Goal: Task Accomplishment & Management: Complete application form

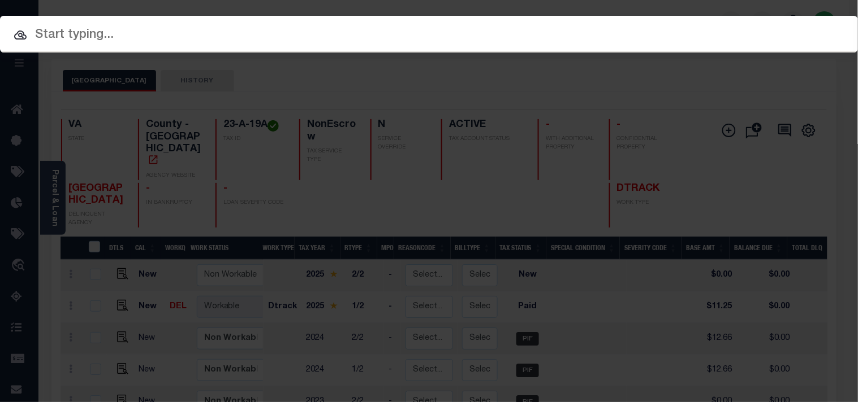
click at [578, 34] on input "text" at bounding box center [429, 35] width 858 height 20
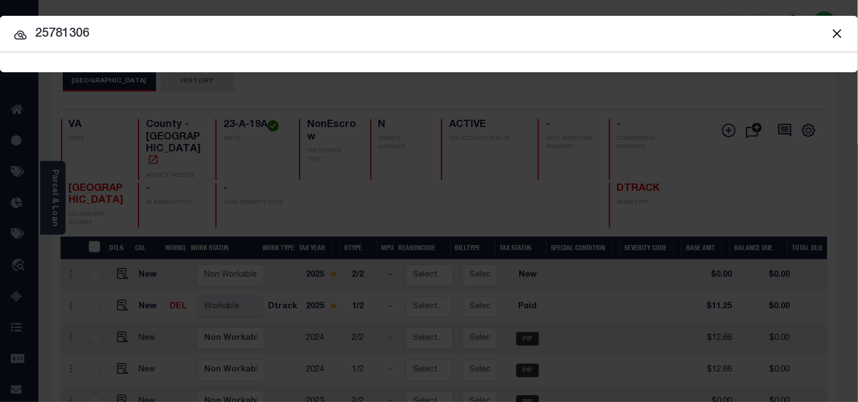
type input "25781306"
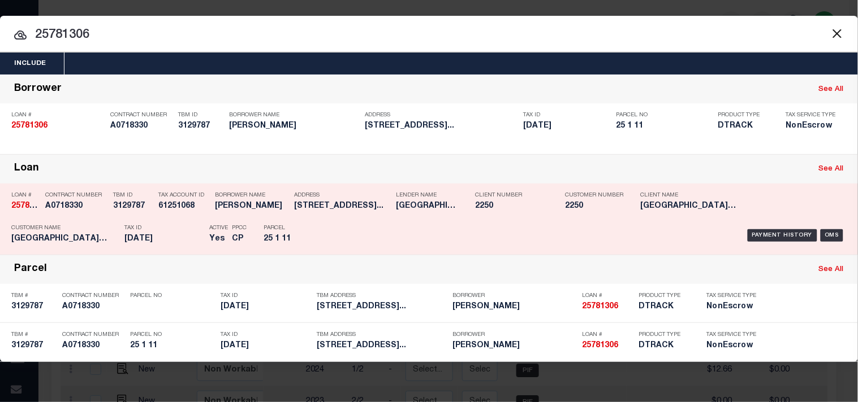
click at [300, 226] on p "Parcel" at bounding box center [288, 228] width 51 height 7
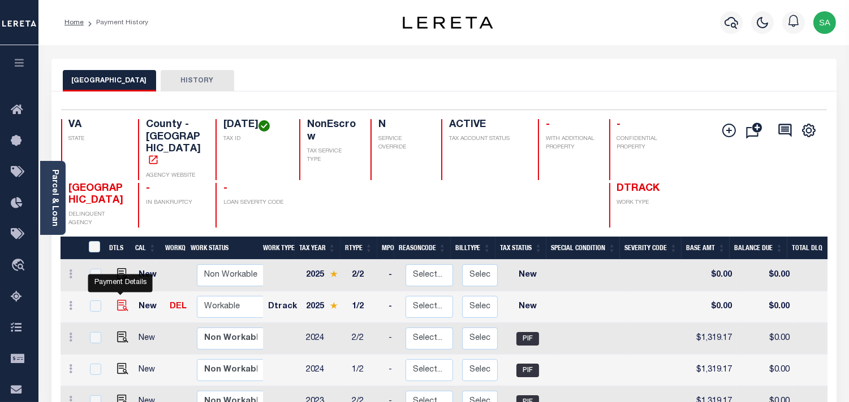
click at [122, 300] on img "" at bounding box center [122, 305] width 11 height 11
checkbox input "true"
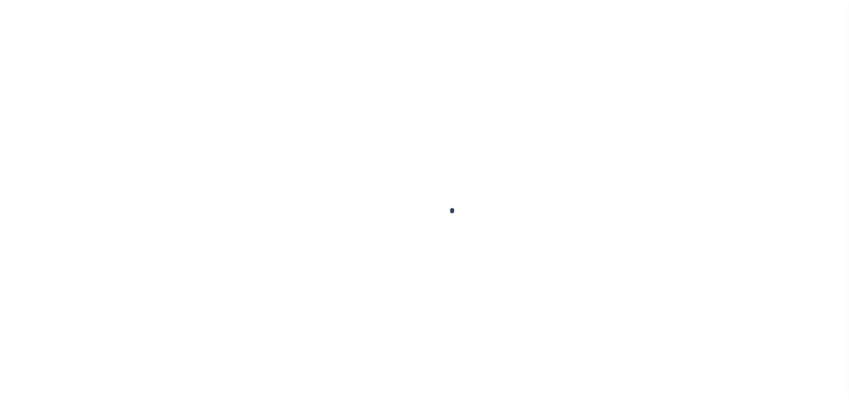
checkbox input "false"
type input "[DATE]"
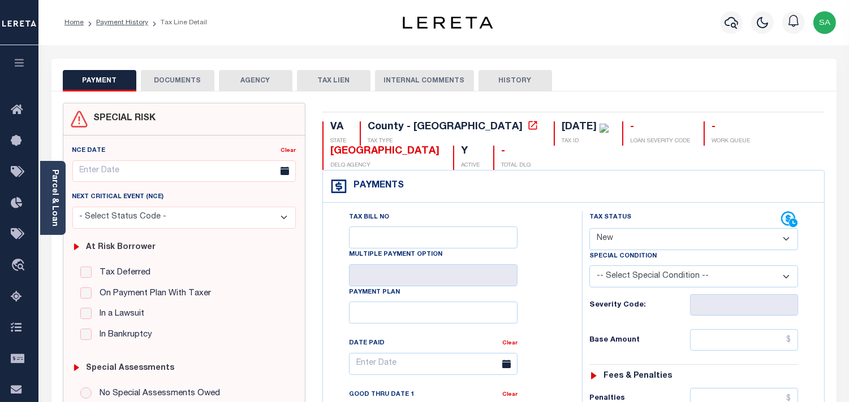
drag, startPoint x: 631, startPoint y: 239, endPoint x: 631, endPoint y: 249, distance: 10.8
click at [631, 239] on select "- Select Status Code - Open Due/Unpaid Paid Incomplete No Tax Due Internal Refu…" at bounding box center [693, 239] width 209 height 22
select select "PYD"
click at [589, 229] on select "- Select Status Code - Open Due/Unpaid Paid Incomplete No Tax Due Internal Refu…" at bounding box center [693, 239] width 209 height 22
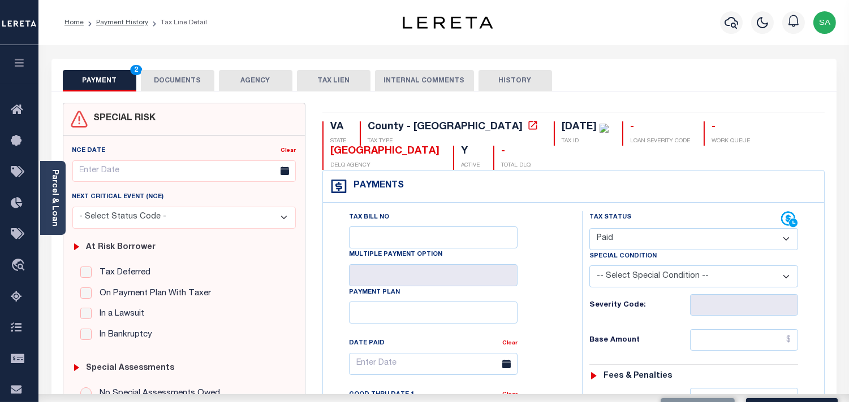
type input "[DATE]"
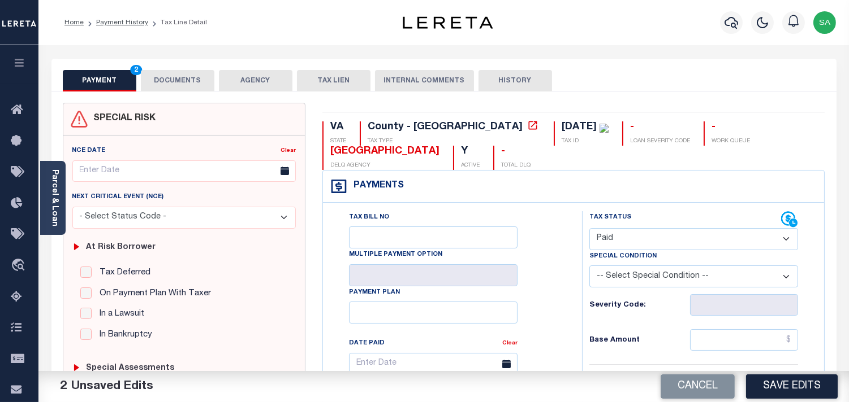
drag, startPoint x: 656, startPoint y: 239, endPoint x: 648, endPoint y: 238, distance: 8.0
click at [656, 239] on select "- Select Status Code - Open Due/Unpaid Paid Incomplete No Tax Due Internal Refu…" at bounding box center [693, 239] width 209 height 22
click at [170, 81] on button "DOCUMENTS" at bounding box center [177, 80] width 73 height 21
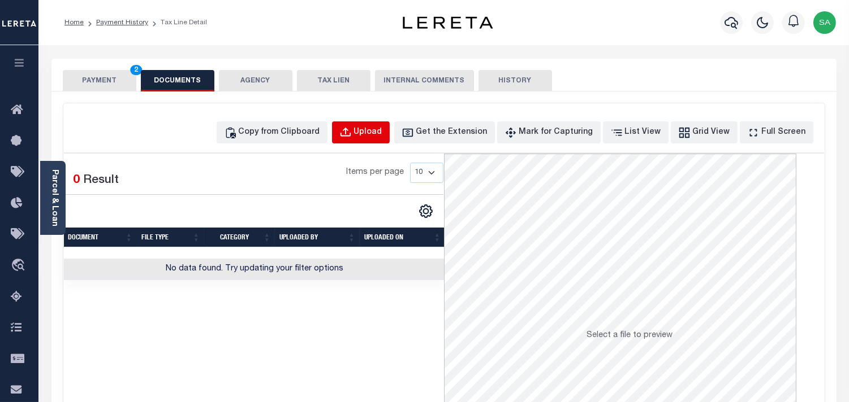
click at [382, 132] on div "Upload" at bounding box center [368, 133] width 28 height 12
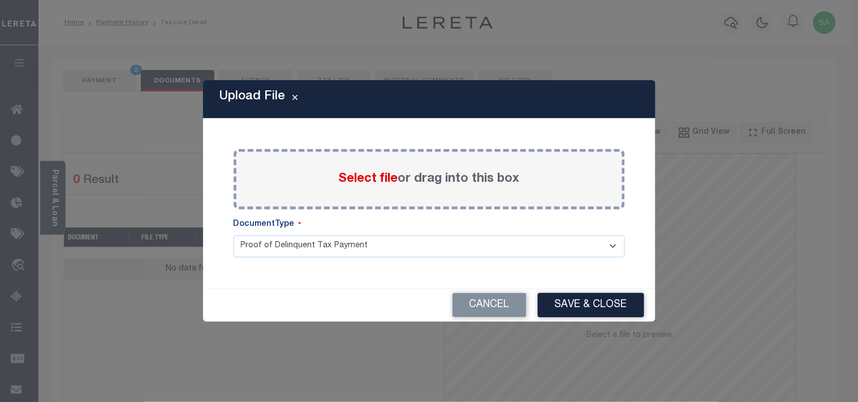
click at [366, 179] on span "Select file" at bounding box center [368, 179] width 59 height 12
click at [0, 0] on input "Select file or drag into this box" at bounding box center [0, 0] width 0 height 0
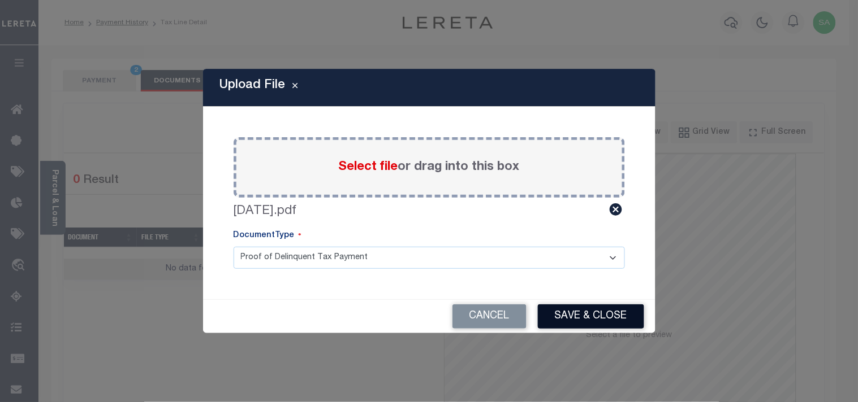
click at [605, 318] on button "Save & Close" at bounding box center [591, 317] width 106 height 24
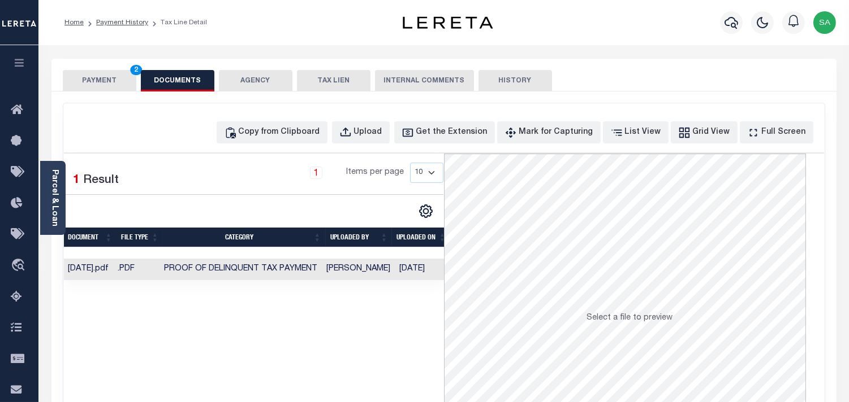
drag, startPoint x: 103, startPoint y: 83, endPoint x: 111, endPoint y: 83, distance: 8.5
click at [103, 83] on button "PAYMENT 2" at bounding box center [99, 80] width 73 height 21
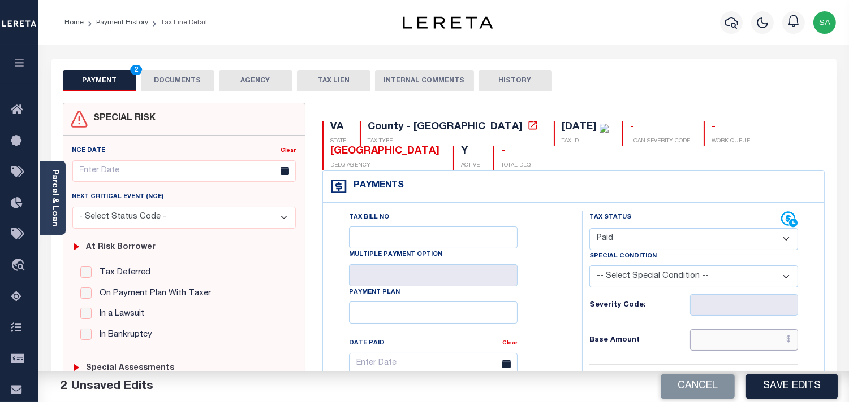
click at [744, 351] on input "text" at bounding box center [744, 340] width 108 height 21
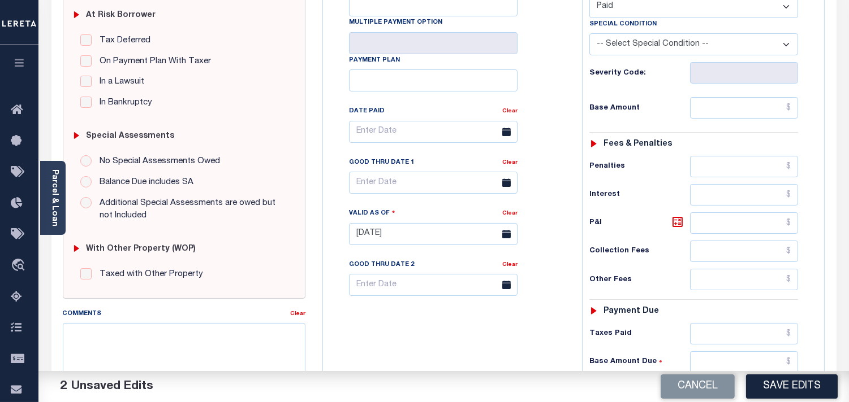
scroll to position [125, 0]
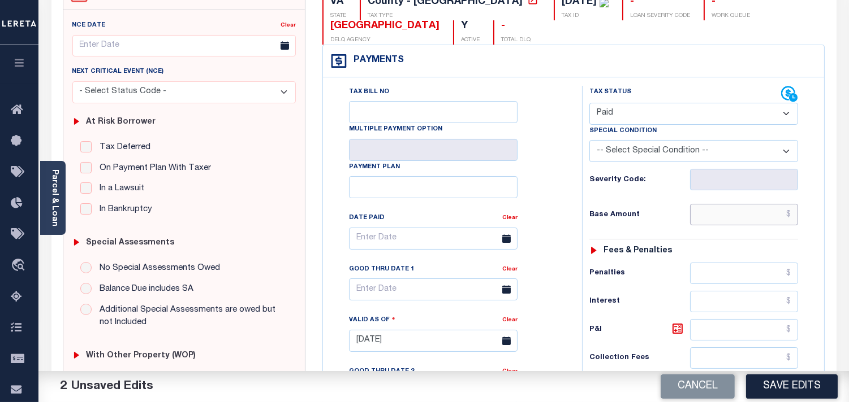
click at [728, 214] on input "text" at bounding box center [744, 214] width 108 height 21
paste input "1,414.13"
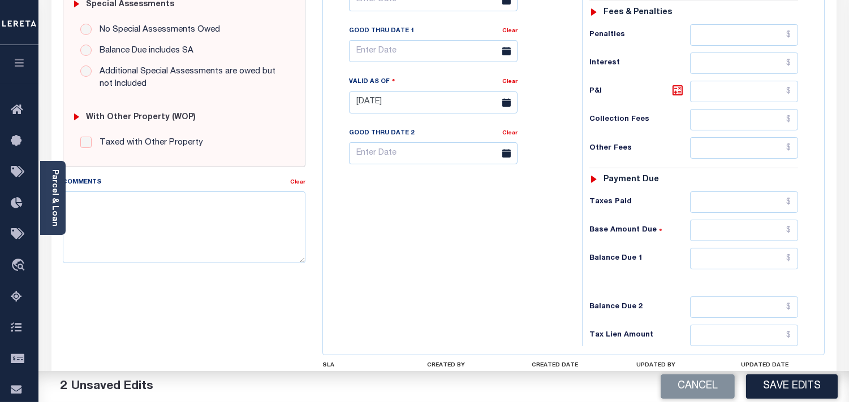
scroll to position [439, 0]
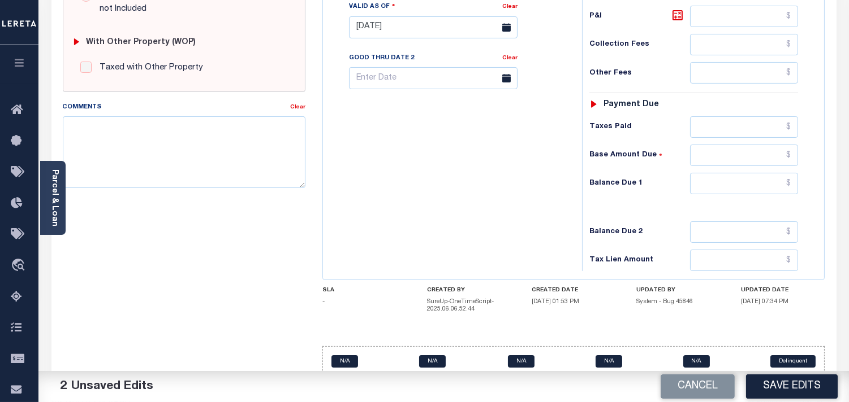
type input "$1,414.13"
click at [765, 201] on div "Tax Status Status - Select Status Code -" at bounding box center [697, 21] width 231 height 499
drag, startPoint x: 763, startPoint y: 181, endPoint x: 690, endPoint y: 190, distance: 73.5
click at [763, 181] on input "text" at bounding box center [744, 183] width 108 height 21
type input "$0.00"
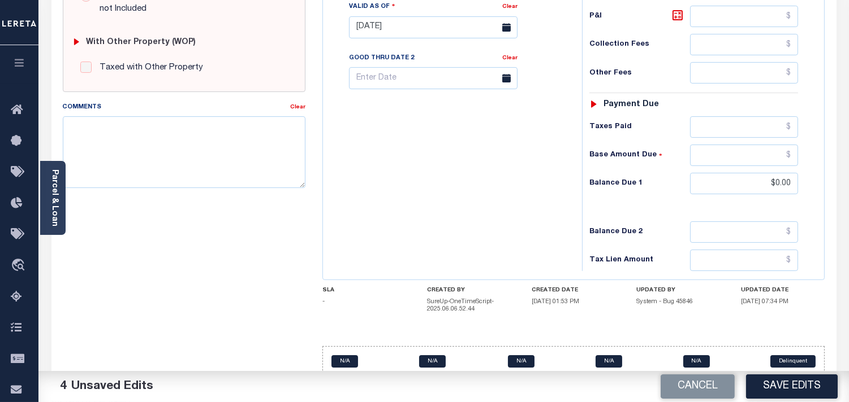
click at [484, 206] on div "Tax Bill No Multiple Payment Option Payment Plan Clear" at bounding box center [450, 21] width 248 height 499
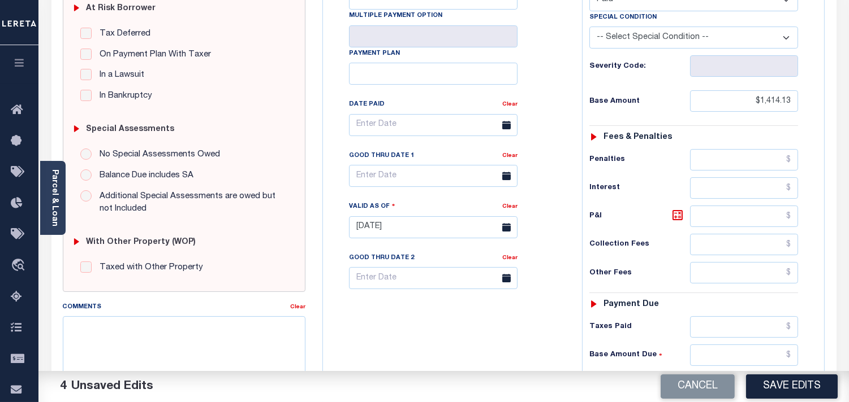
scroll to position [125, 0]
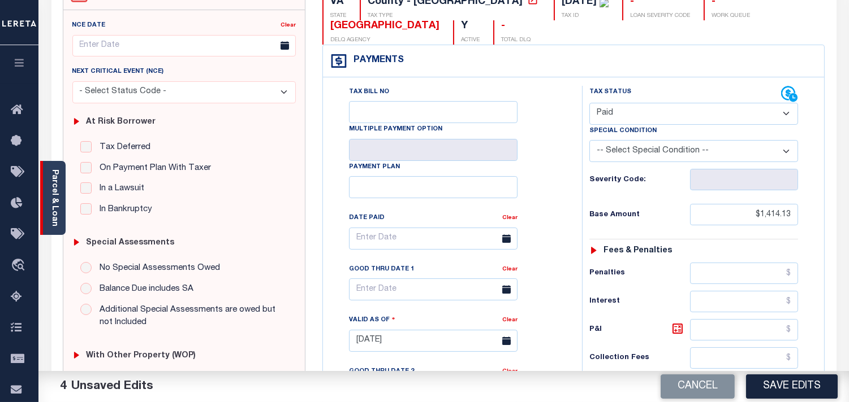
click at [53, 200] on link "Parcel & Loan" at bounding box center [54, 198] width 8 height 57
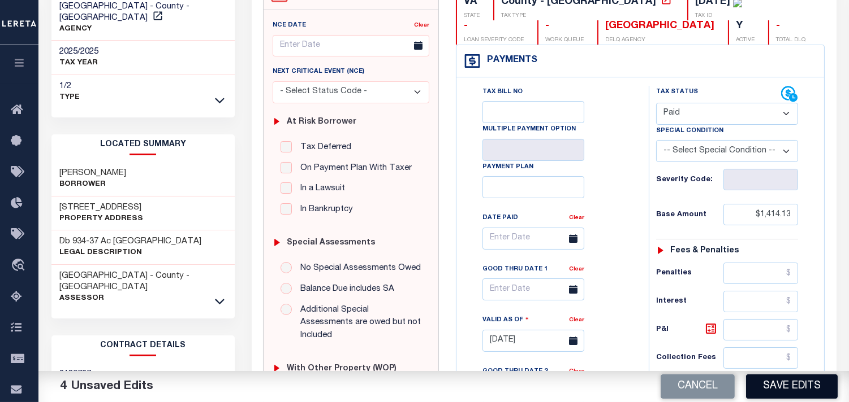
click at [782, 390] on button "Save Edits" at bounding box center [792, 387] width 92 height 24
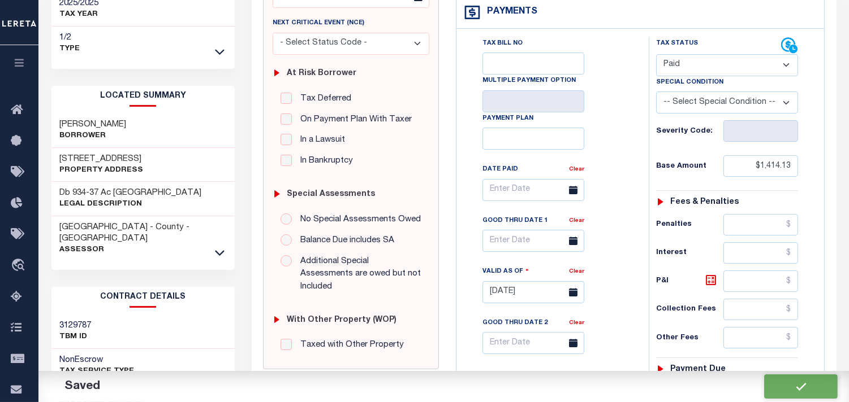
scroll to position [0, 0]
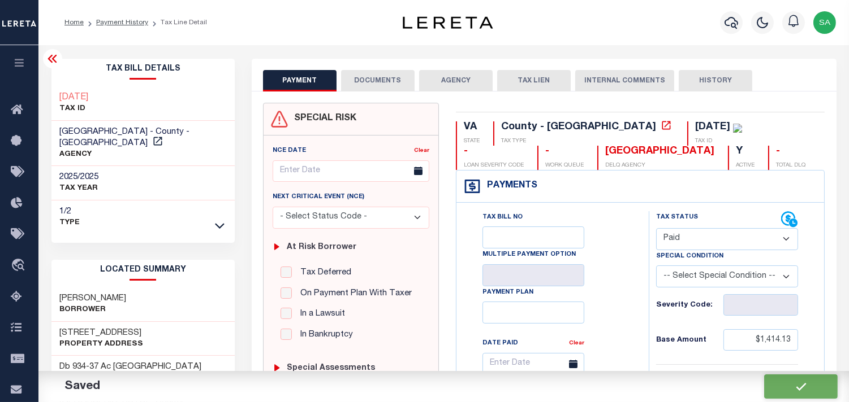
checkbox input "false"
type input "$1,414.13"
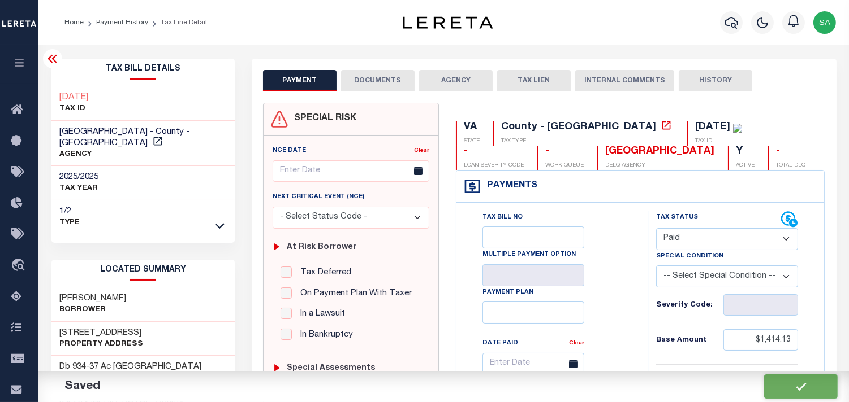
type input "$0"
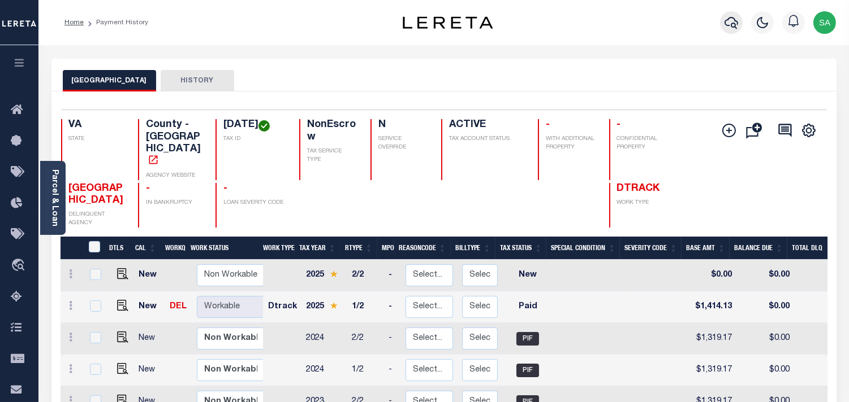
click at [730, 25] on icon "button" at bounding box center [731, 23] width 14 height 14
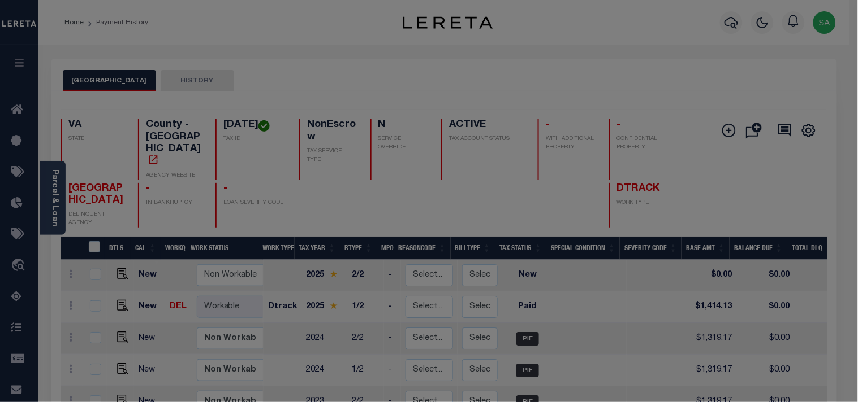
click at [0, 0] on div "Include Loans TBM Customers Borrowers Payments (Lender Non-Disb) Payments (Lend…" at bounding box center [0, 0] width 0 height 0
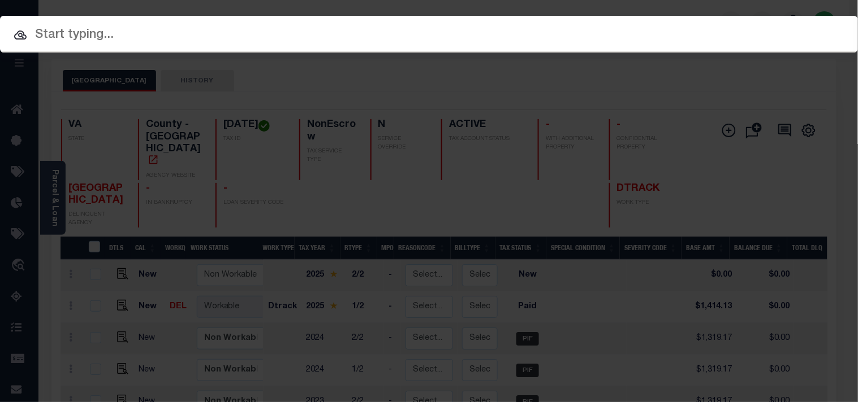
paste input "19258907"
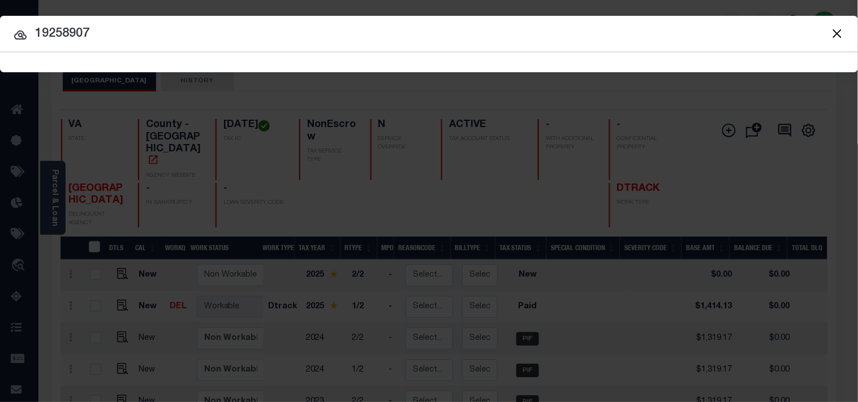
type input "19258907"
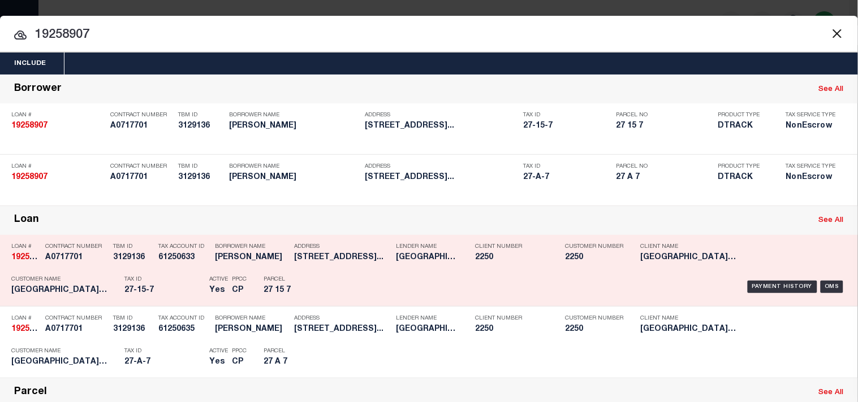
click at [352, 304] on div "Payment History OMS" at bounding box center [588, 287] width 515 height 33
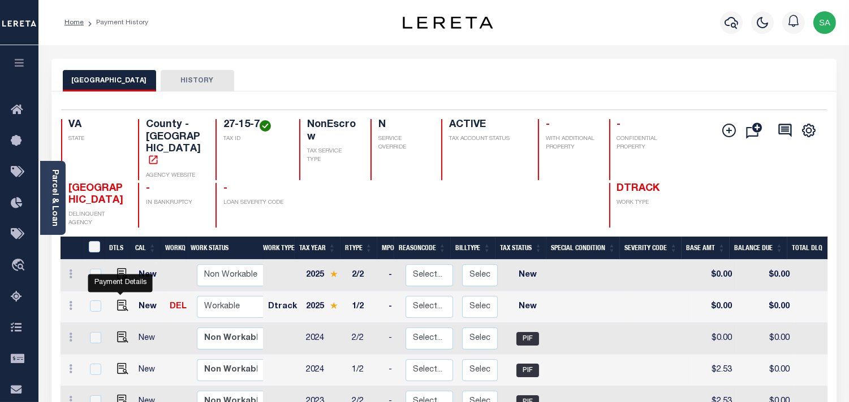
drag, startPoint x: 122, startPoint y: 291, endPoint x: 130, endPoint y: 287, distance: 8.6
click at [122, 300] on img "" at bounding box center [122, 305] width 11 height 11
checkbox input "true"
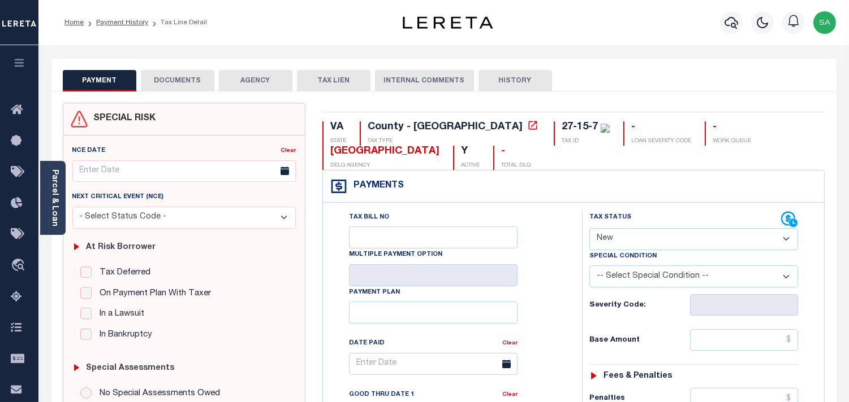
click at [648, 244] on select "- Select Status Code - Open Due/Unpaid Paid Incomplete No Tax Due Internal Refu…" at bounding box center [693, 239] width 209 height 22
select select "PYD"
click at [589, 229] on select "- Select Status Code - Open Due/Unpaid Paid Incomplete No Tax Due Internal Refu…" at bounding box center [693, 239] width 209 height 22
type input "[DATE]"
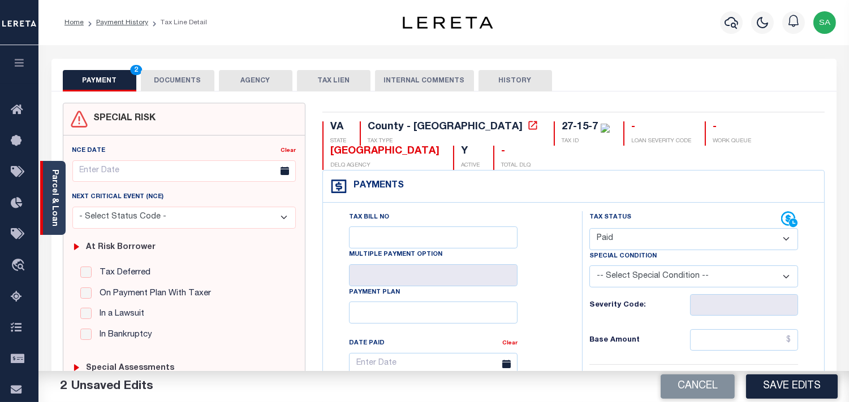
click at [55, 217] on link "Parcel & Loan" at bounding box center [54, 198] width 8 height 57
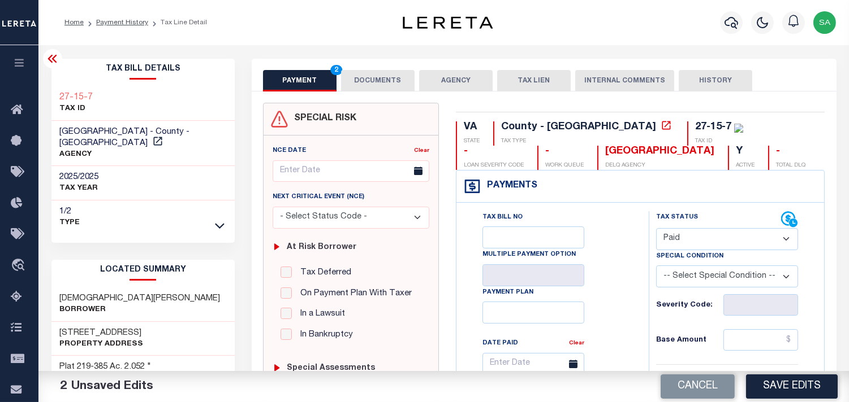
click at [339, 75] on div "PAYMENT 2 DOCUMENTS AGENCY DELINQUENT PAYEE TAX LIEN HISTORY" at bounding box center [544, 80] width 562 height 21
click at [374, 75] on button "DOCUMENTS" at bounding box center [377, 80] width 73 height 21
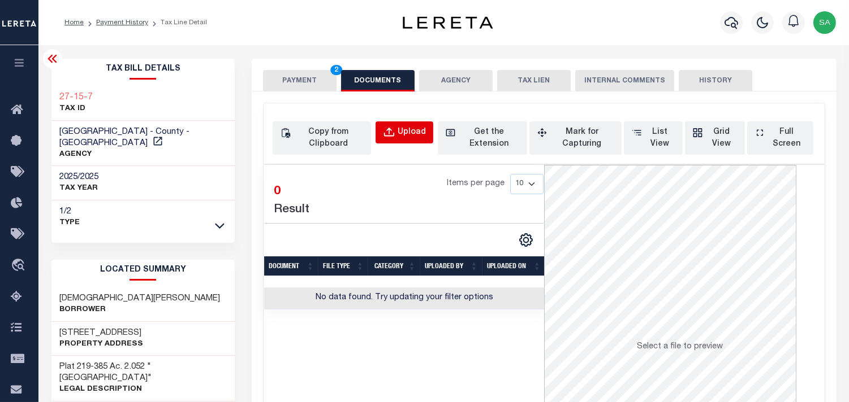
click at [407, 135] on div "Upload" at bounding box center [411, 133] width 28 height 12
select select "POP"
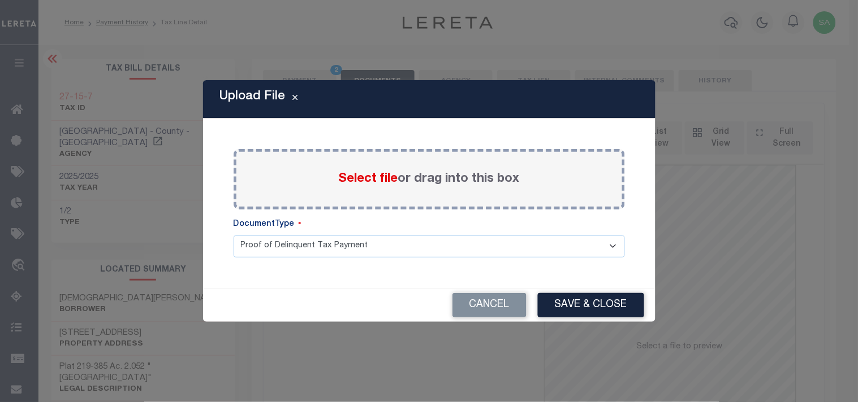
click at [375, 177] on span "Select file" at bounding box center [368, 179] width 59 height 12
click at [0, 0] on input "Select file or drag into this box" at bounding box center [0, 0] width 0 height 0
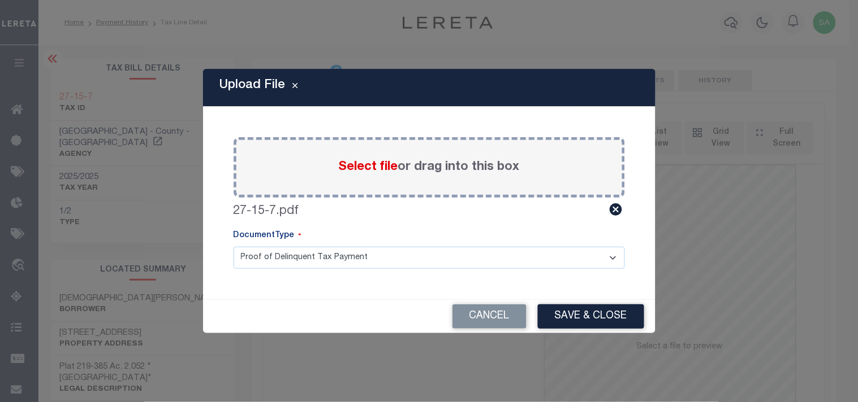
click at [573, 313] on button "Save & Close" at bounding box center [591, 317] width 106 height 24
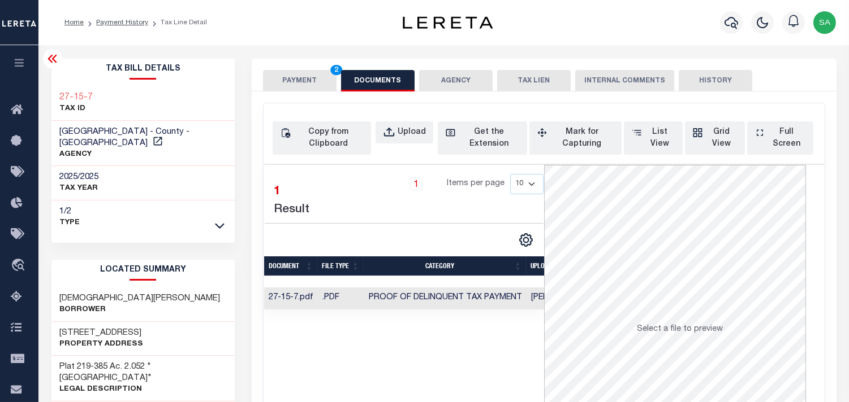
click at [305, 77] on button "PAYMENT 2" at bounding box center [299, 80] width 73 height 21
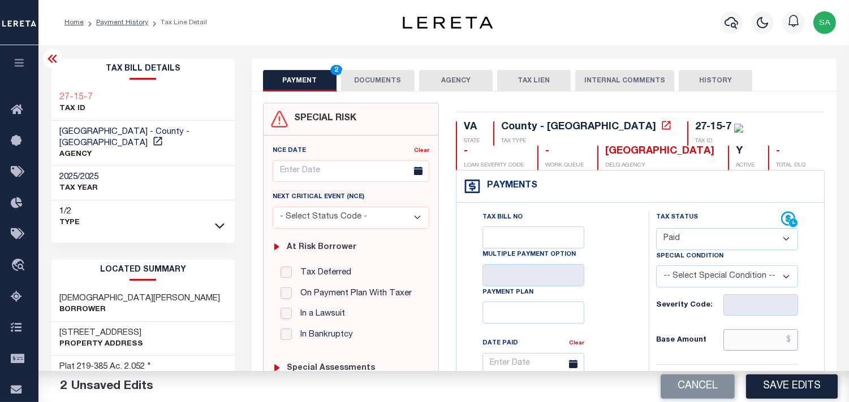
click at [746, 343] on input "text" at bounding box center [760, 340] width 75 height 21
paste input "2.25"
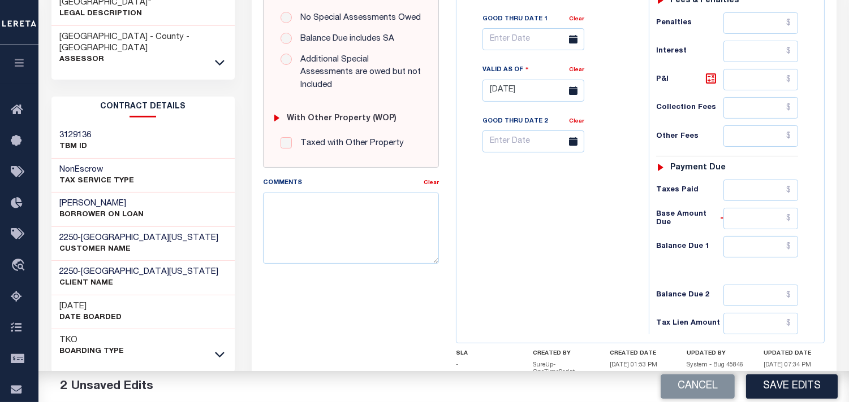
scroll to position [376, 0]
type input "$2.25"
click at [778, 253] on input "text" at bounding box center [760, 246] width 75 height 21
type input "$0.00"
click at [530, 258] on div "Tax Bill No Multiple Payment Option Payment Plan Clear" at bounding box center [549, 84] width 181 height 499
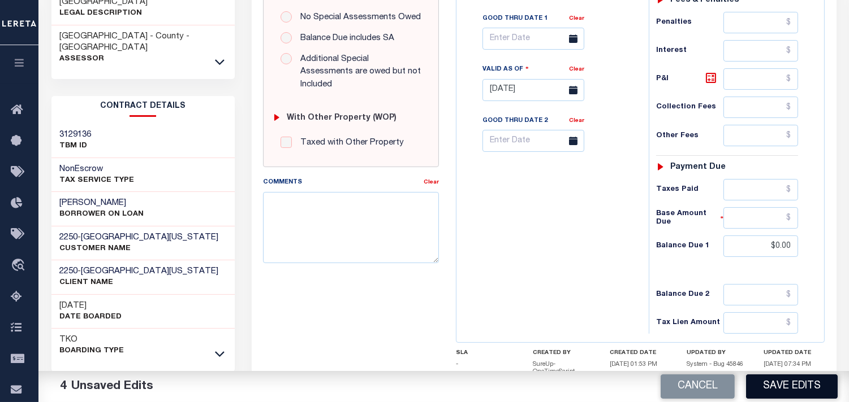
click at [778, 380] on button "Save Edits" at bounding box center [792, 387] width 92 height 24
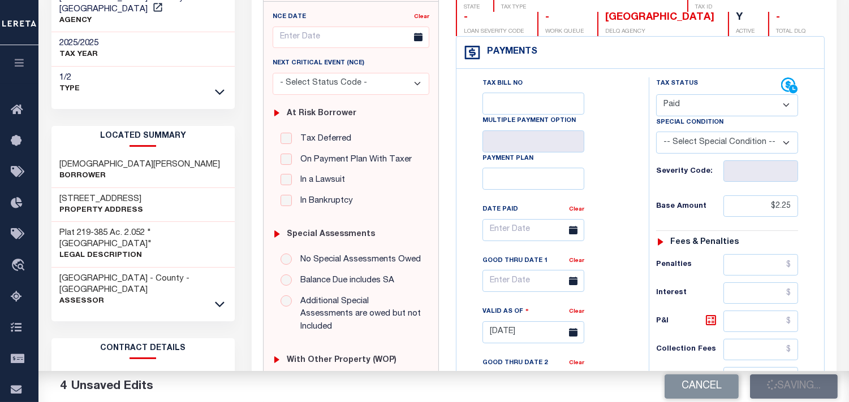
scroll to position [125, 0]
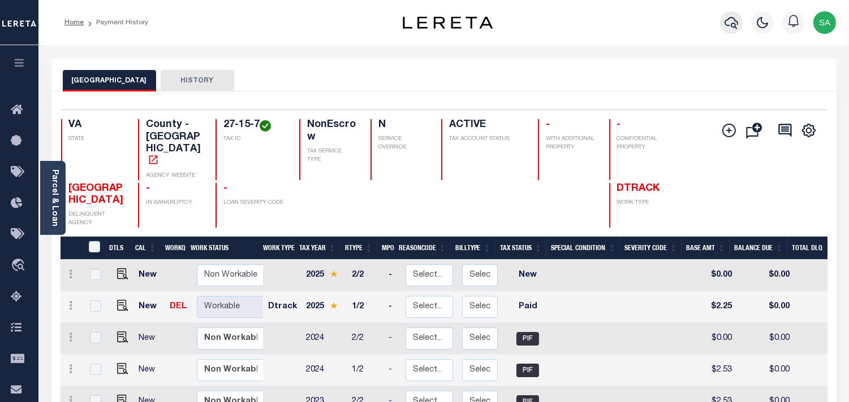
click at [727, 24] on icon "button" at bounding box center [731, 23] width 14 height 14
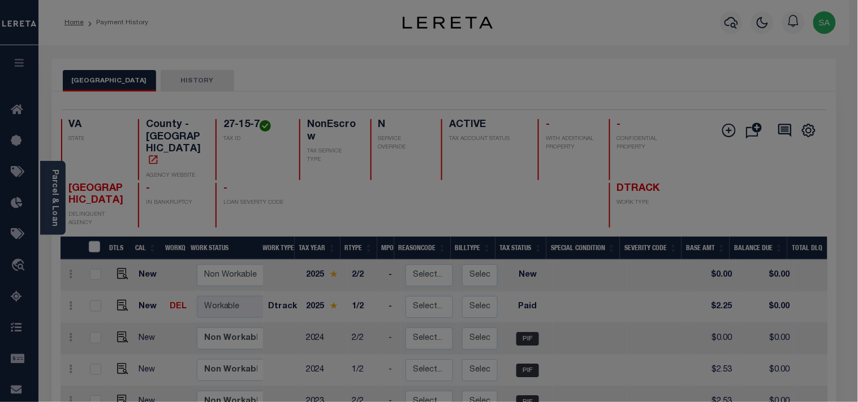
click at [0, 0] on div "Include Loans TBM Customers Borrowers Payments (Lender Non-Disb) Payments (Lend…" at bounding box center [0, 0] width 0 height 0
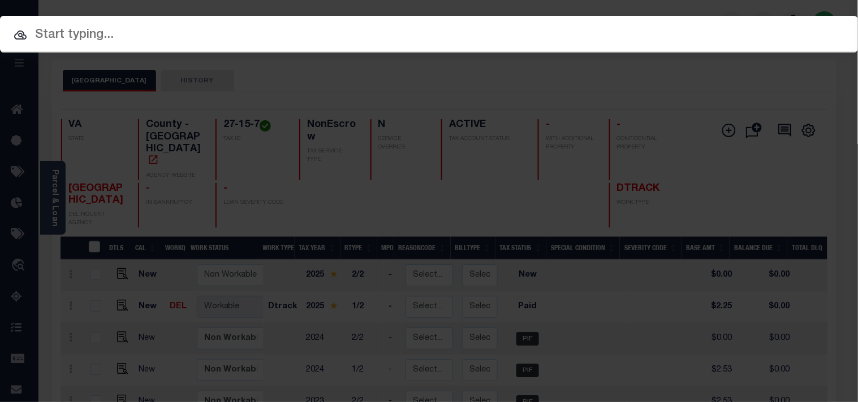
paste input "19258907"
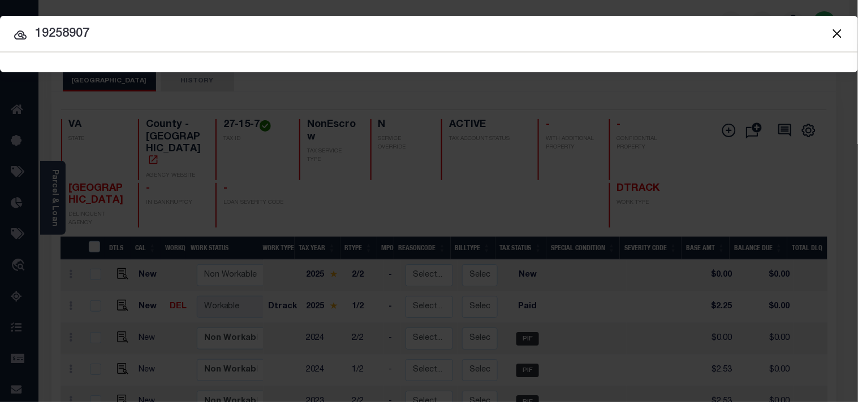
type input "19258907"
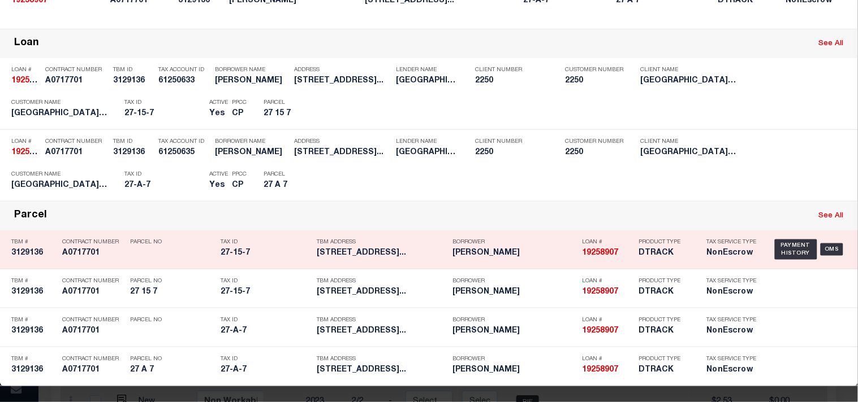
scroll to position [194, 0]
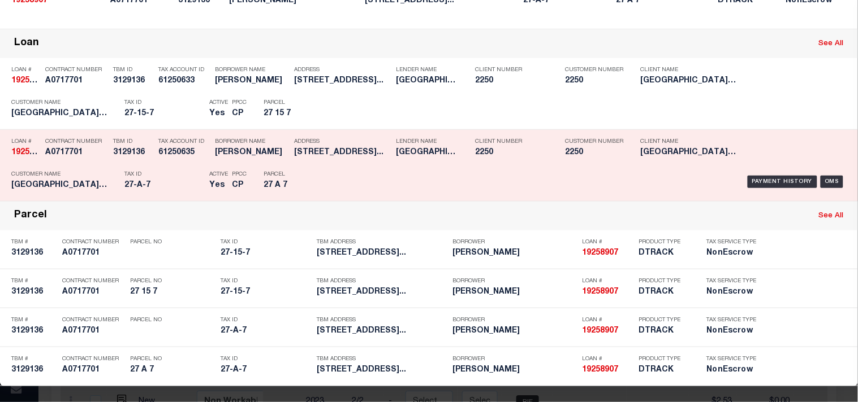
click at [142, 166] on div "TBM ID 3129136" at bounding box center [133, 149] width 40 height 33
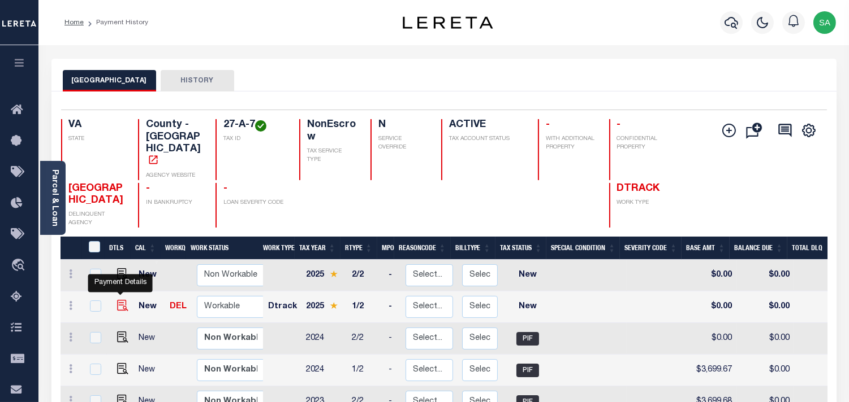
click at [122, 300] on img "" at bounding box center [122, 305] width 11 height 11
checkbox input "true"
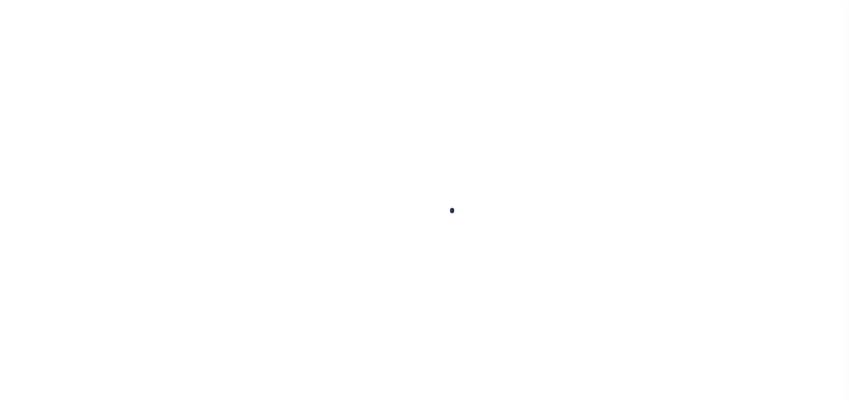
checkbox input "false"
type input "[DATE]"
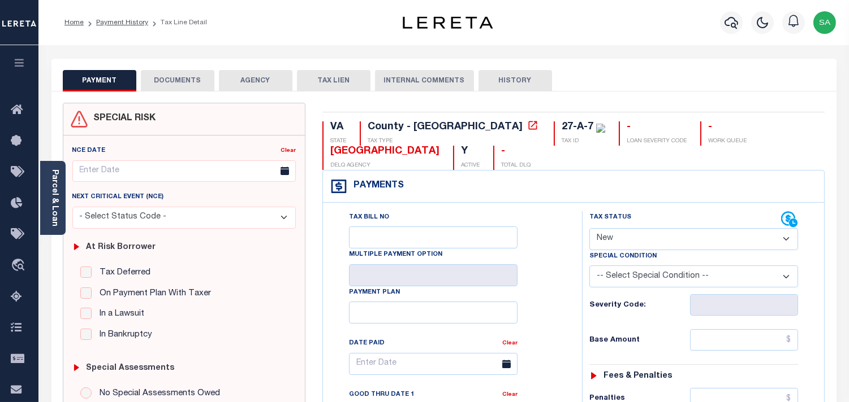
drag, startPoint x: 642, startPoint y: 242, endPoint x: 642, endPoint y: 249, distance: 6.8
click at [642, 242] on select "- Select Status Code - Open Due/Unpaid Paid Incomplete No Tax Due Internal Refu…" at bounding box center [693, 239] width 209 height 22
select select "PYD"
click at [589, 229] on select "- Select Status Code - Open Due/Unpaid Paid Incomplete No Tax Due Internal Refu…" at bounding box center [693, 239] width 209 height 22
type input "[DATE]"
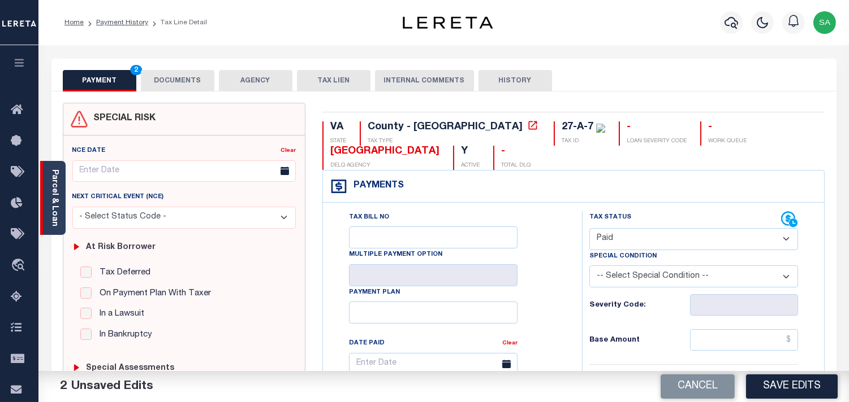
click at [45, 199] on div "Parcel & Loan" at bounding box center [52, 198] width 25 height 74
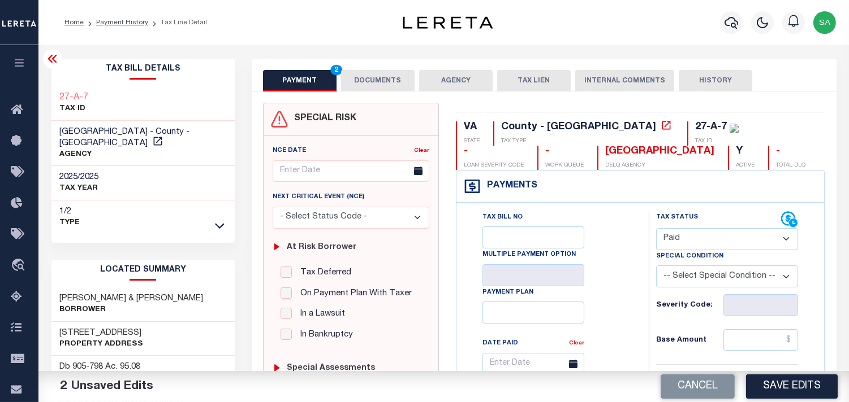
click at [371, 78] on button "DOCUMENTS" at bounding box center [377, 80] width 73 height 21
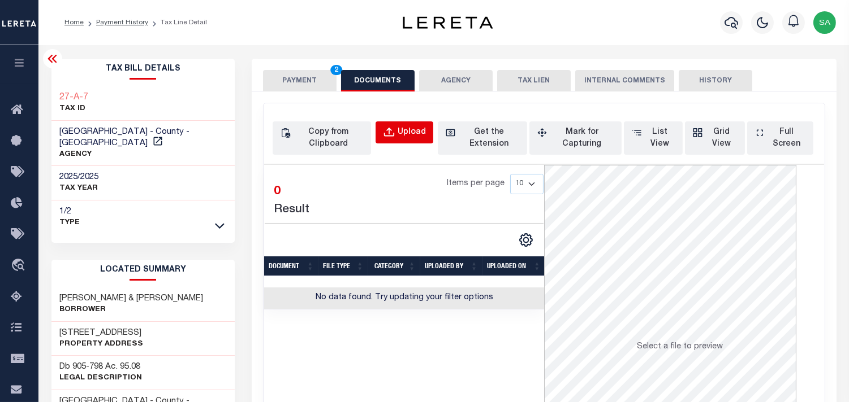
click at [428, 135] on button "Upload" at bounding box center [404, 133] width 58 height 22
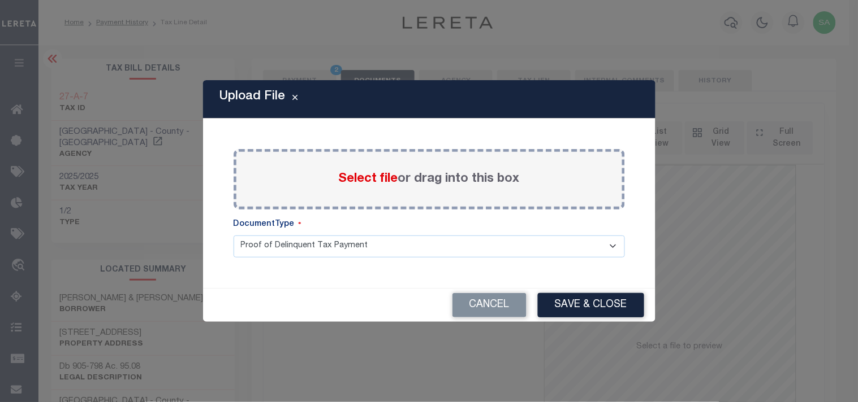
click at [391, 178] on span "Select file" at bounding box center [368, 179] width 59 height 12
click at [0, 0] on input "Select file or drag into this box" at bounding box center [0, 0] width 0 height 0
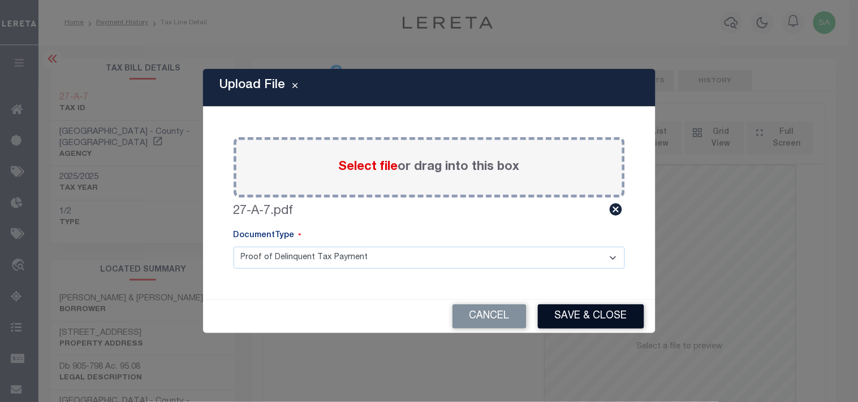
click at [578, 317] on button "Save & Close" at bounding box center [591, 317] width 106 height 24
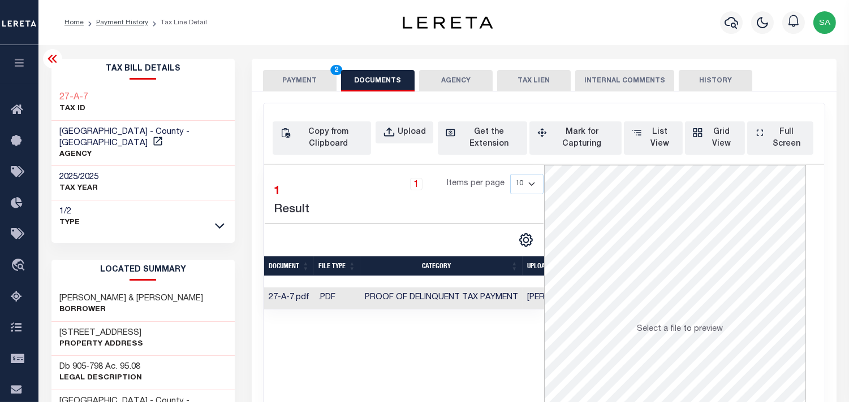
click at [300, 79] on button "PAYMENT 2" at bounding box center [299, 80] width 73 height 21
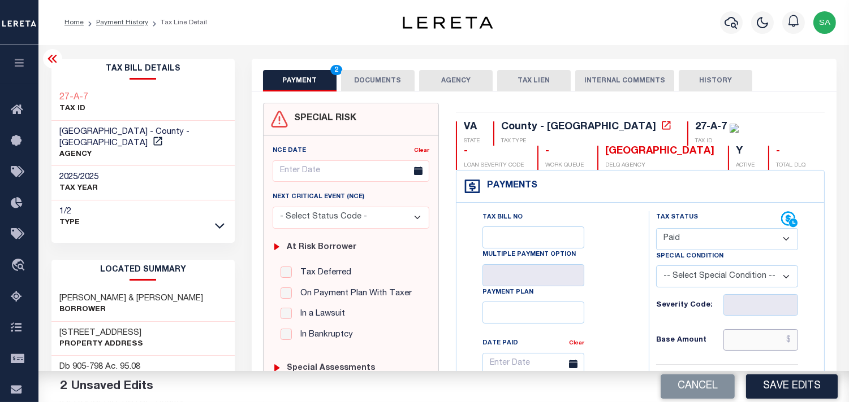
drag, startPoint x: 771, startPoint y: 343, endPoint x: 761, endPoint y: 343, distance: 9.6
click at [771, 343] on input "text" at bounding box center [760, 340] width 75 height 21
paste input "4,311.00"
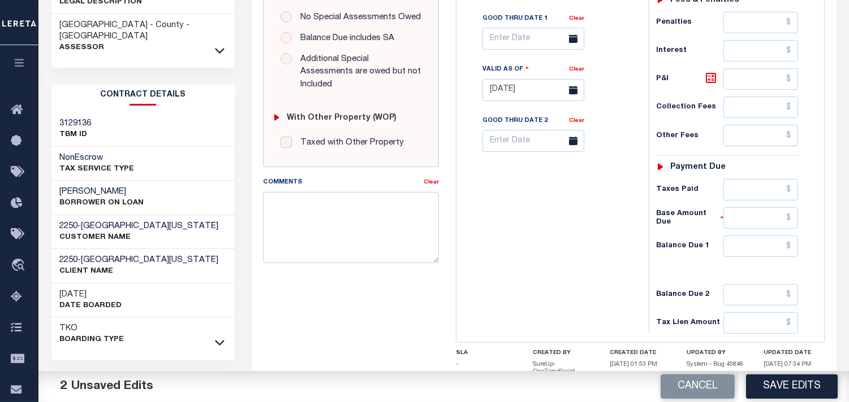
type input "$4,311.00"
click at [758, 247] on input "text" at bounding box center [760, 246] width 75 height 21
type input "$0.00"
click at [601, 253] on div "Tax Bill No Multiple Payment Option Payment Plan Clear" at bounding box center [549, 84] width 181 height 499
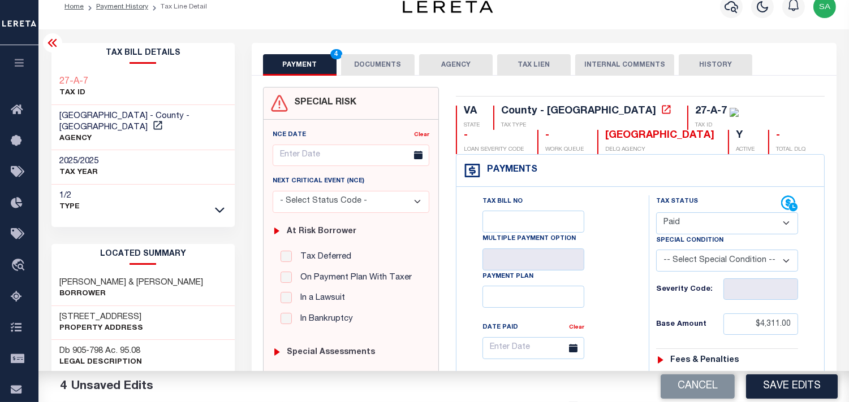
scroll to position [0, 0]
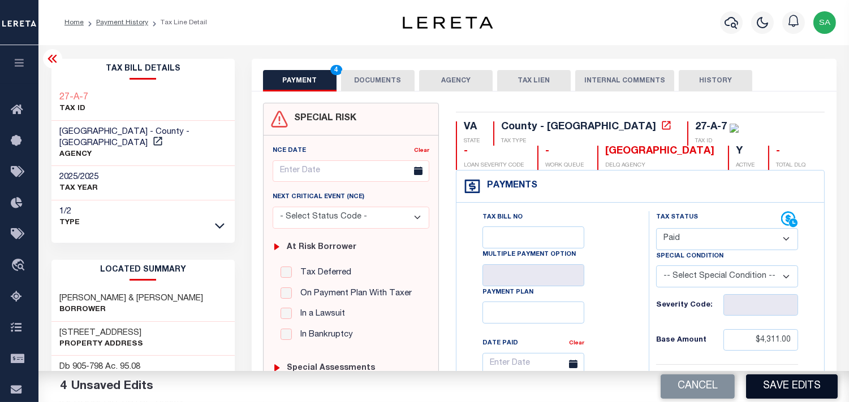
click at [788, 389] on button "Save Edits" at bounding box center [792, 387] width 92 height 24
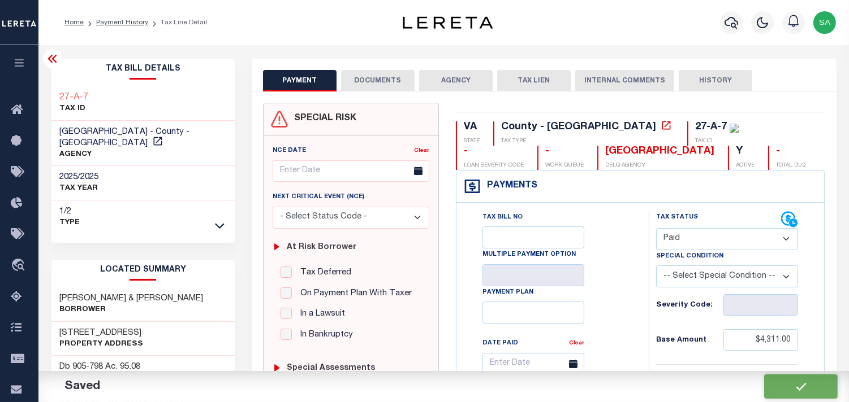
checkbox input "false"
type input "$4,311"
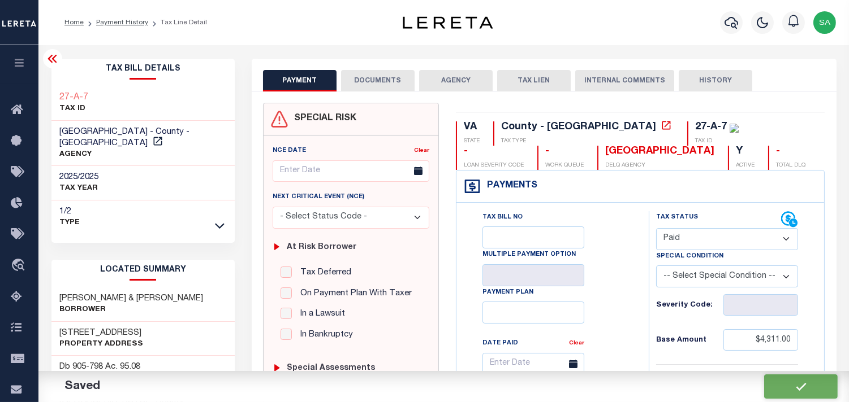
type input "$0"
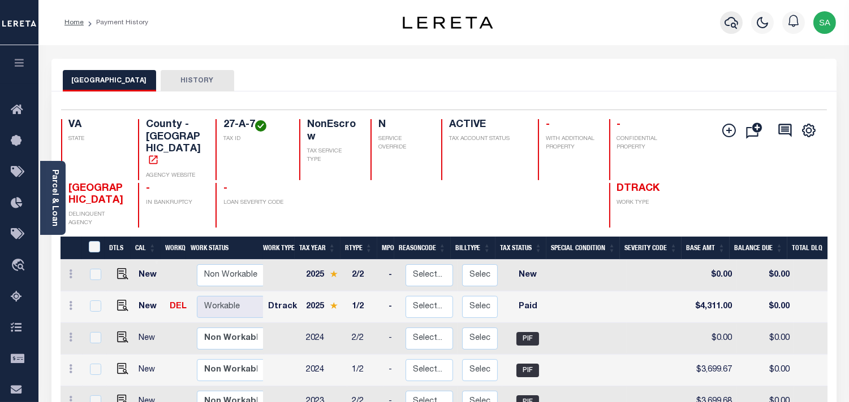
click at [731, 29] on icon "button" at bounding box center [731, 23] width 14 height 14
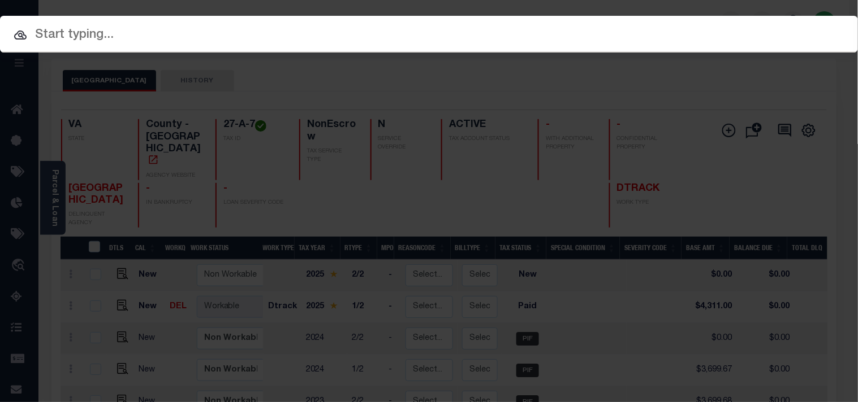
click at [682, 29] on input "text" at bounding box center [429, 35] width 858 height 20
paste input "19340106"
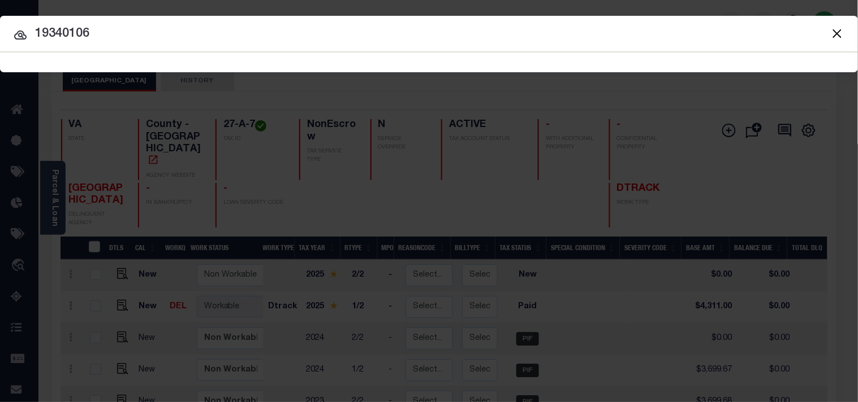
type input "19340106"
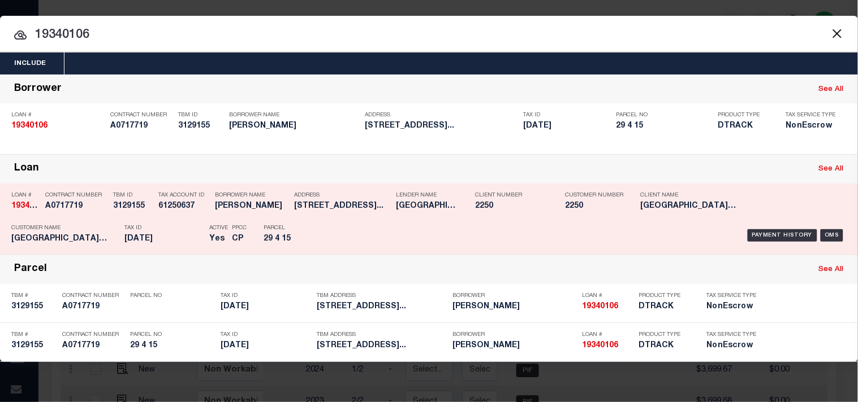
click at [348, 210] on h5 "[STREET_ADDRESS]..." at bounding box center [342, 207] width 96 height 10
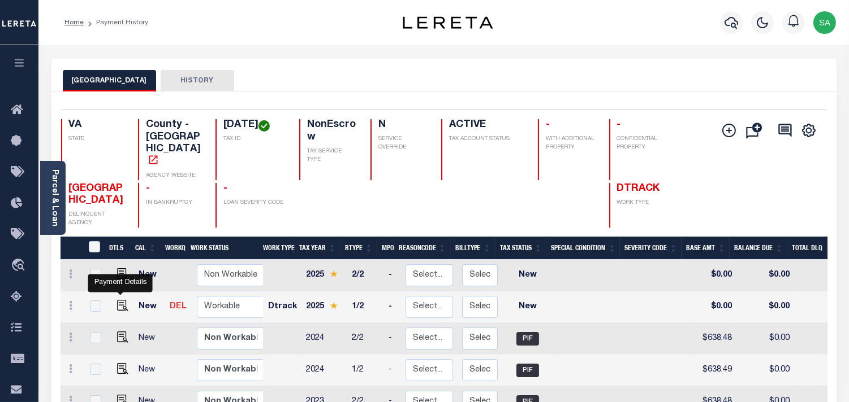
drag, startPoint x: 118, startPoint y: 292, endPoint x: 167, endPoint y: 287, distance: 50.0
click at [118, 300] on img "" at bounding box center [122, 305] width 11 height 11
checkbox input "true"
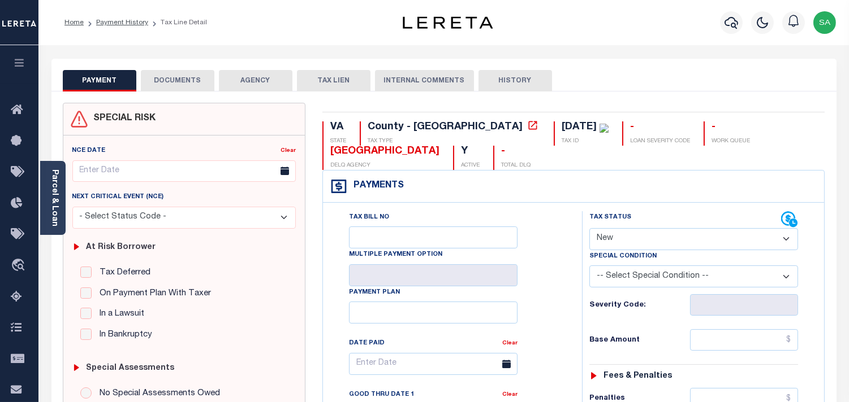
drag, startPoint x: 625, startPoint y: 231, endPoint x: 625, endPoint y: 240, distance: 9.6
click at [625, 231] on select "- Select Status Code - Open Due/Unpaid Paid Incomplete No Tax Due Internal Refu…" at bounding box center [693, 239] width 209 height 22
select select "PYD"
click at [589, 229] on select "- Select Status Code - Open Due/Unpaid Paid Incomplete No Tax Due Internal Refu…" at bounding box center [693, 239] width 209 height 22
type input "[DATE]"
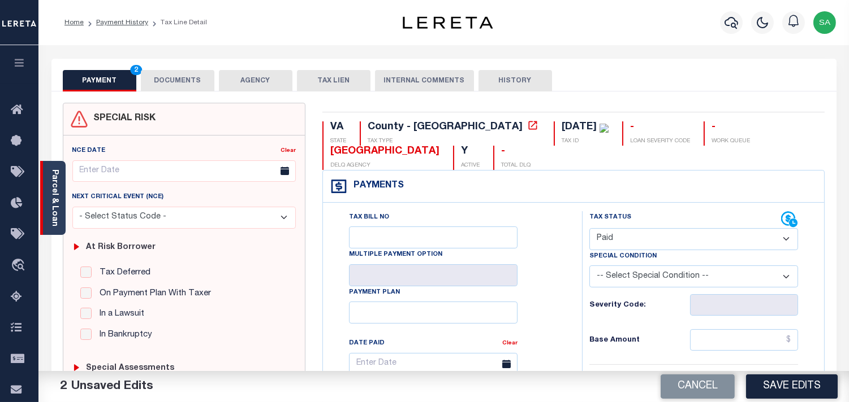
click at [49, 207] on div "Parcel & Loan" at bounding box center [52, 198] width 25 height 74
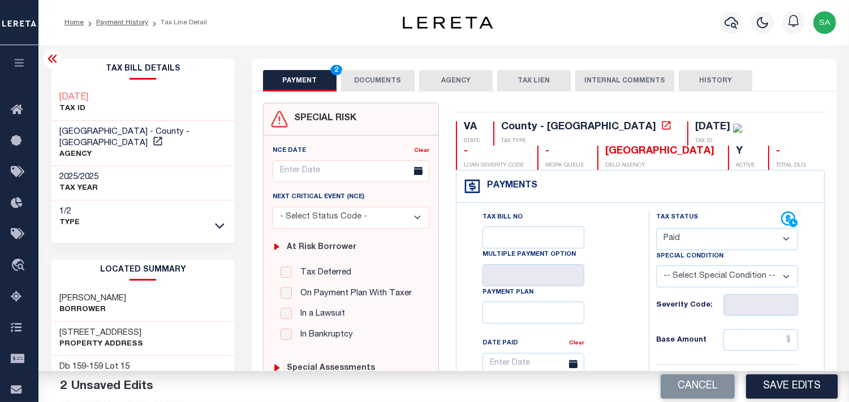
click at [376, 83] on button "DOCUMENTS" at bounding box center [377, 80] width 73 height 21
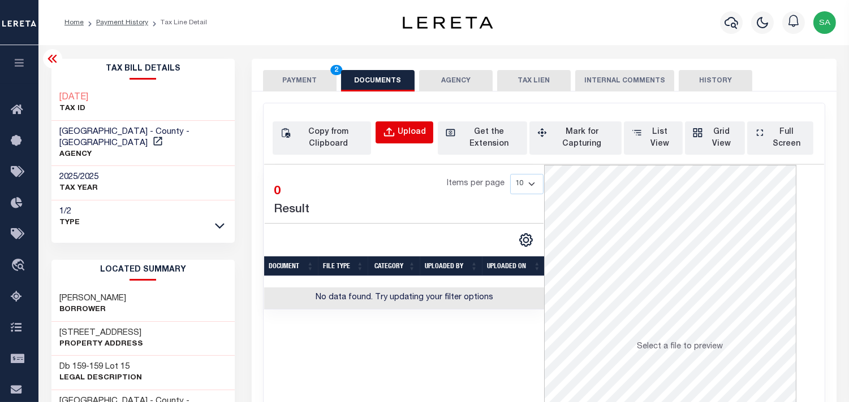
click at [405, 132] on div "Upload" at bounding box center [411, 133] width 28 height 12
select select "POP"
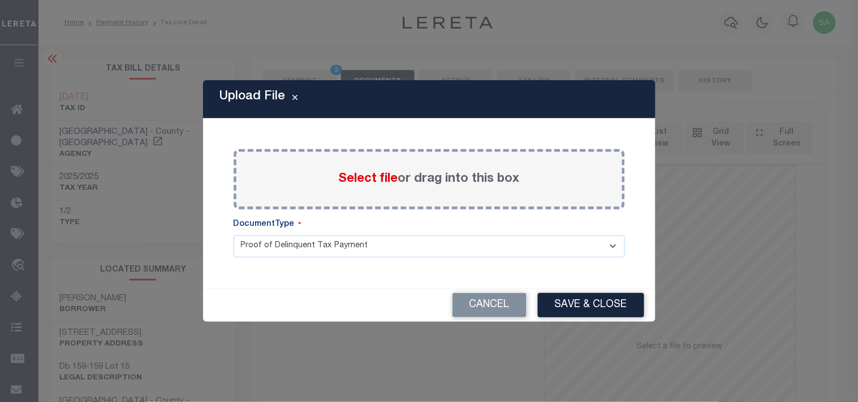
click at [386, 183] on span "Select file" at bounding box center [368, 179] width 59 height 12
click at [0, 0] on input "Select file or drag into this box" at bounding box center [0, 0] width 0 height 0
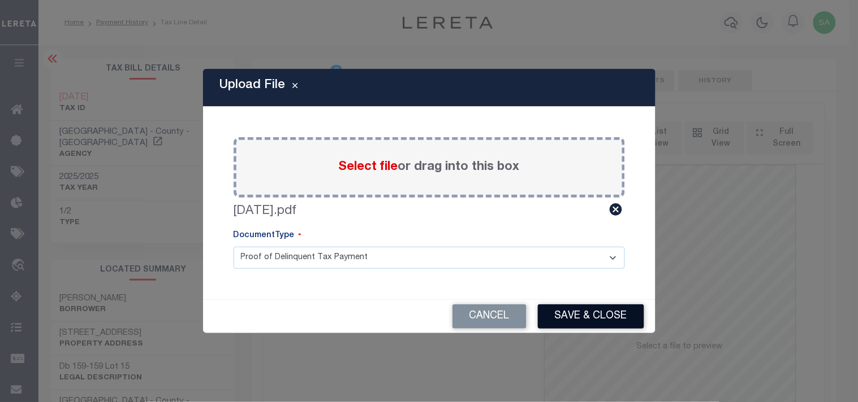
click at [589, 311] on button "Save & Close" at bounding box center [591, 317] width 106 height 24
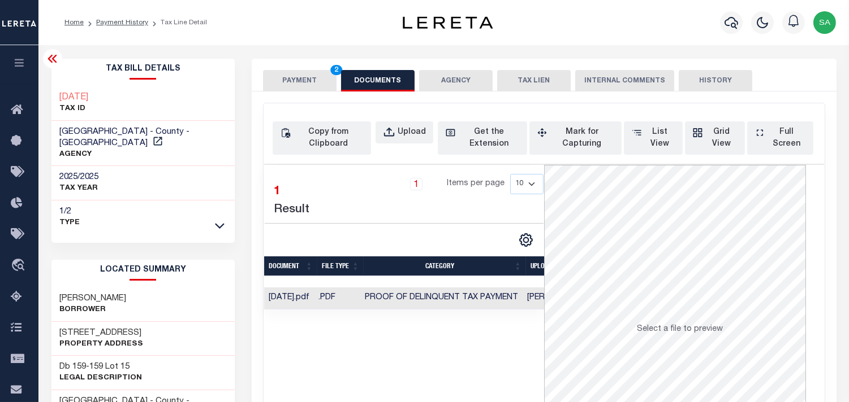
click at [308, 79] on button "PAYMENT 2" at bounding box center [299, 80] width 73 height 21
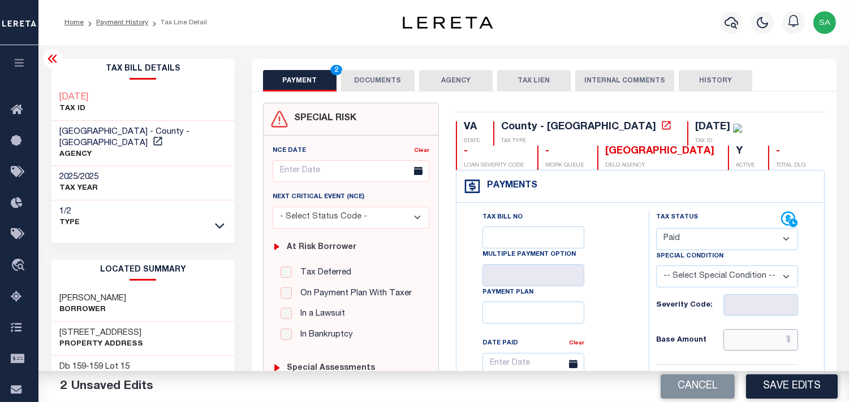
drag, startPoint x: 762, startPoint y: 348, endPoint x: 741, endPoint y: 347, distance: 20.9
click at [762, 348] on input "text" at bounding box center [760, 340] width 75 height 21
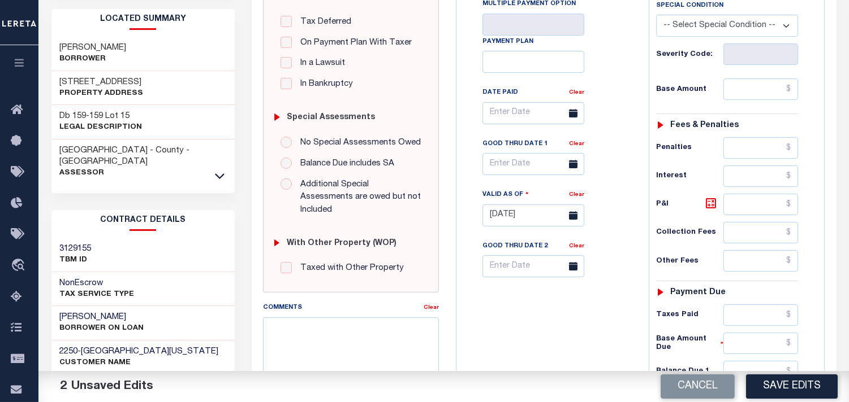
click at [767, 74] on div "Tax Status Status - Select Status Code -" at bounding box center [730, 209] width 164 height 499
click at [759, 92] on input "text" at bounding box center [760, 89] width 75 height 21
click at [778, 96] on input "text" at bounding box center [760, 89] width 75 height 21
paste input "811.50"
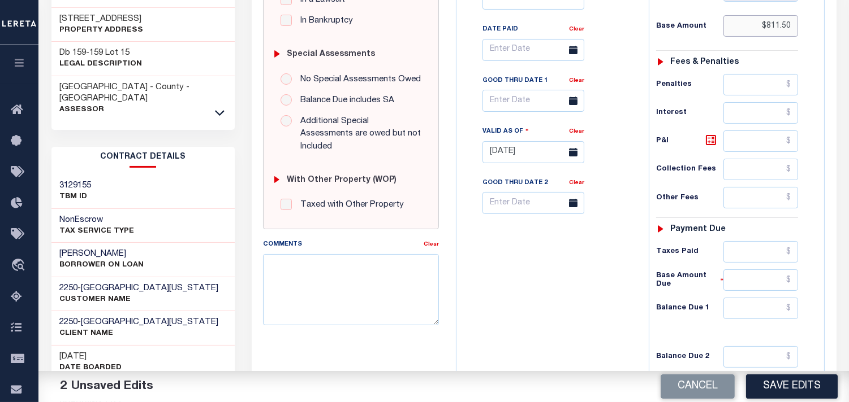
scroll to position [439, 0]
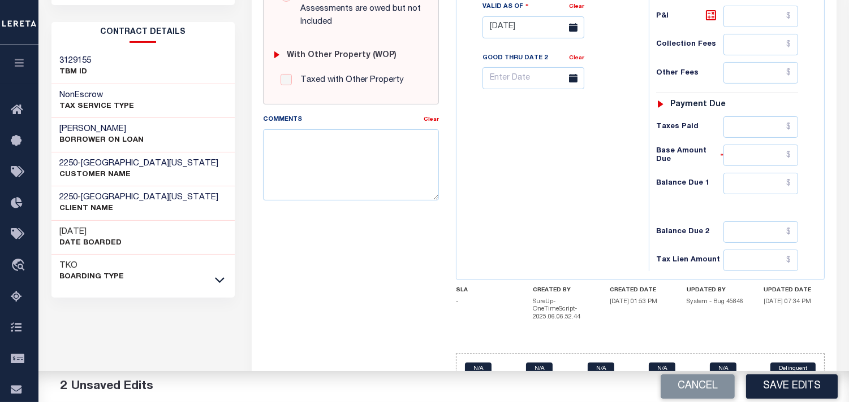
type input "$811.50"
click at [753, 117] on div "Tax Status Status - Select Status Code -" at bounding box center [730, 21] width 164 height 499
click at [745, 133] on input "text" at bounding box center [760, 126] width 75 height 21
paste input "811.50"
type input "$811.50"
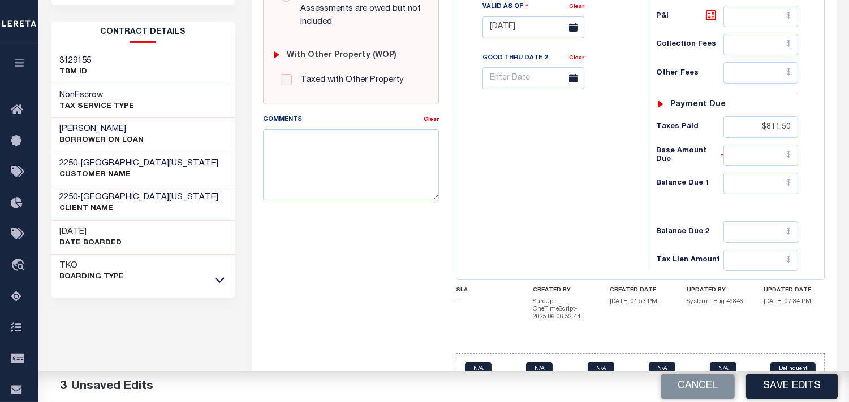
click at [640, 150] on div "Tax Status Status" at bounding box center [730, 21] width 181 height 499
drag, startPoint x: 777, startPoint y: 192, endPoint x: 720, endPoint y: 189, distance: 57.2
click at [777, 192] on input "text" at bounding box center [760, 183] width 75 height 21
type input "$0.00"
click at [591, 191] on div "Tax Bill No Multiple Payment Option Payment Plan Clear" at bounding box center [549, 21] width 181 height 499
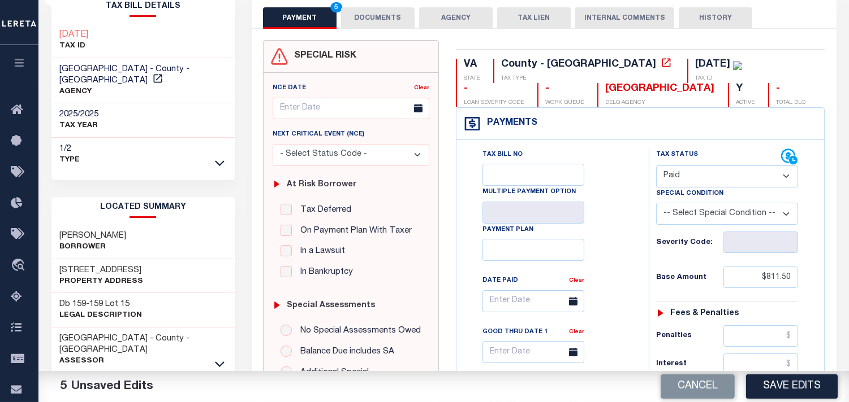
scroll to position [0, 0]
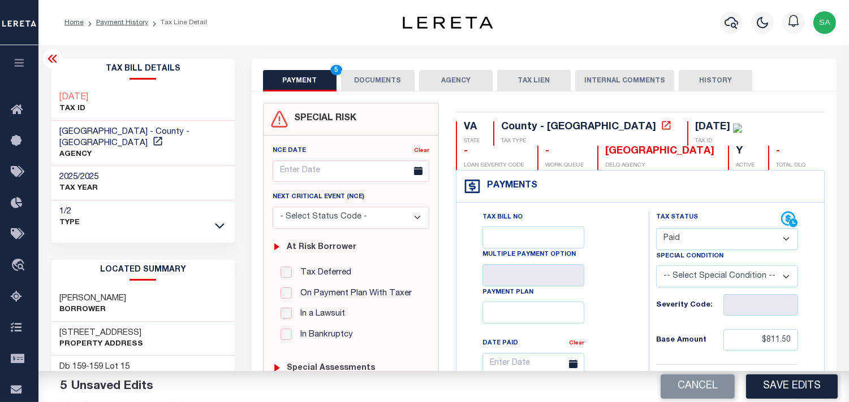
click at [376, 73] on button "DOCUMENTS" at bounding box center [377, 80] width 73 height 21
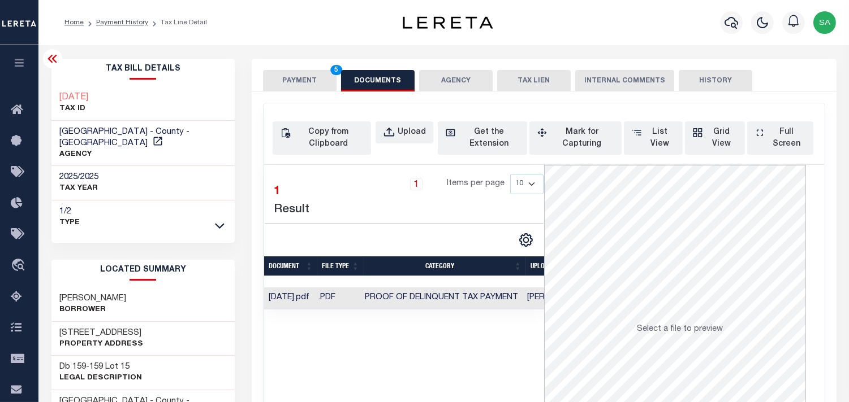
click at [291, 81] on button "PAYMENT 5" at bounding box center [299, 80] width 73 height 21
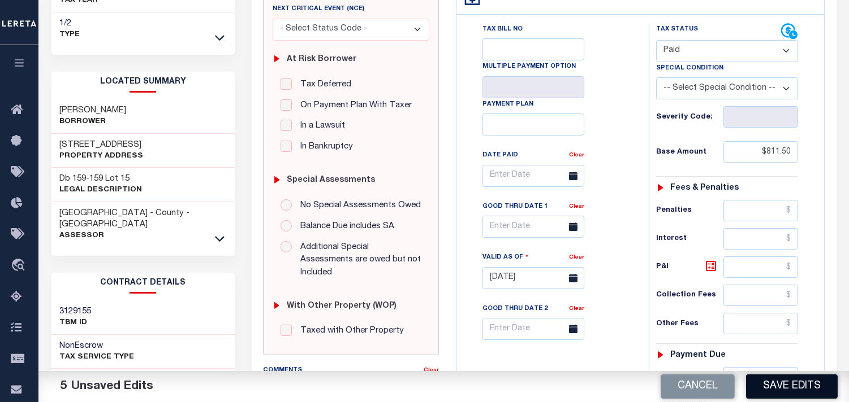
click at [789, 395] on button "Save Edits" at bounding box center [792, 387] width 92 height 24
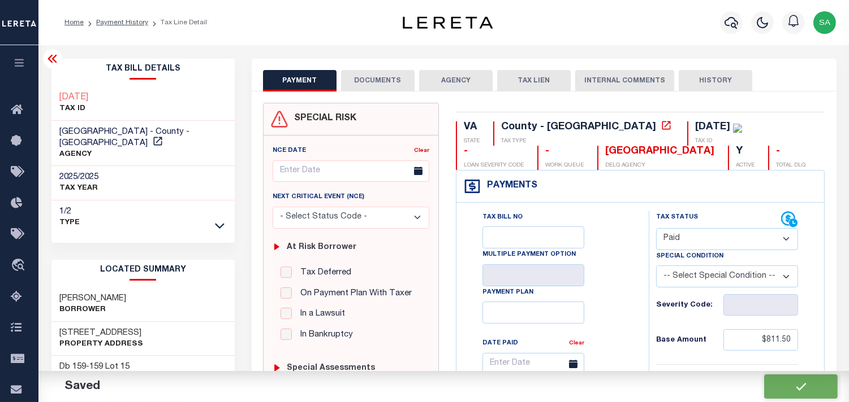
checkbox input "false"
type input "$811.5"
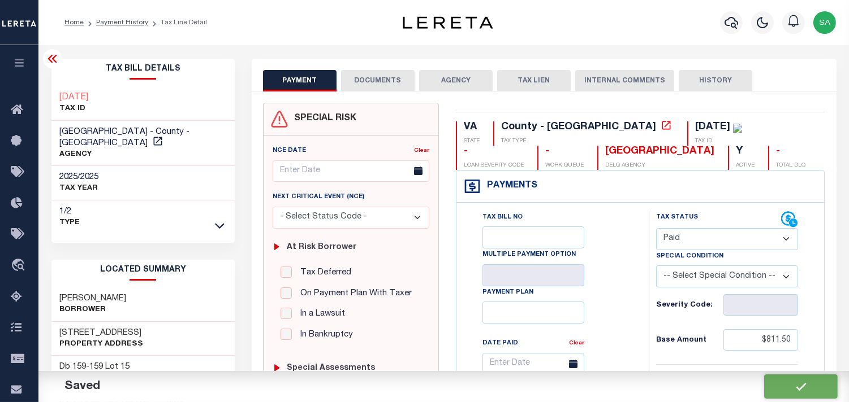
type input "$811.5"
type input "$0"
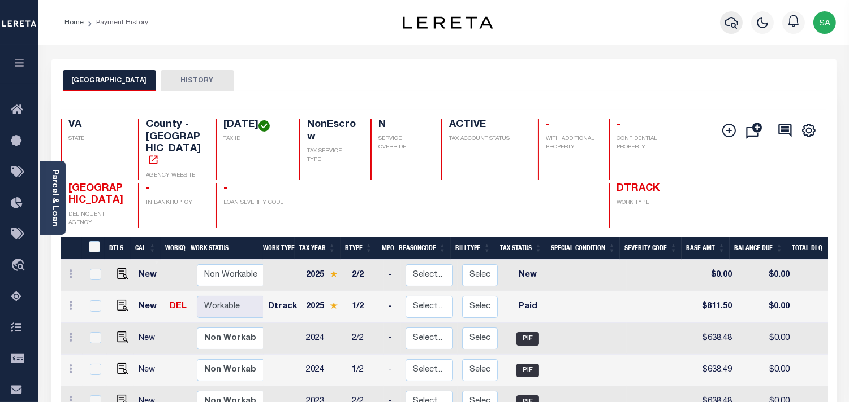
click at [736, 20] on icon "button" at bounding box center [731, 23] width 14 height 14
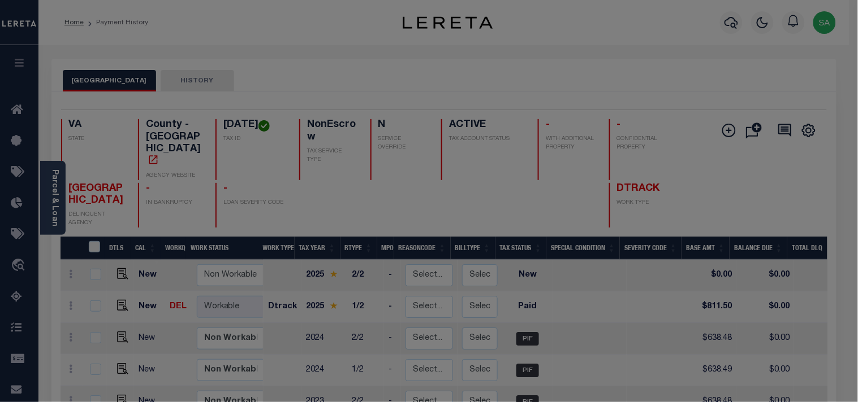
click at [0, 0] on input "text" at bounding box center [0, 0] width 0 height 0
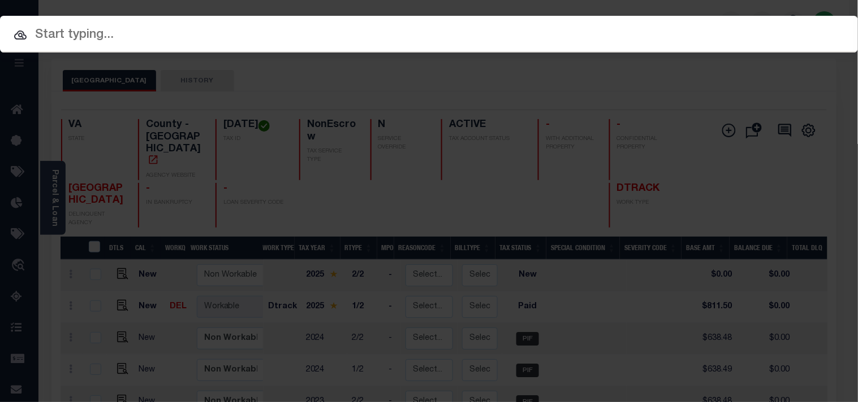
paste input "14770206"
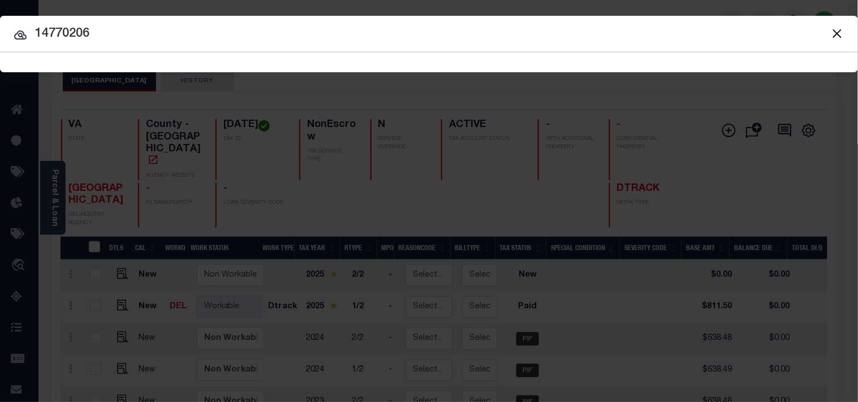
type input "14770206"
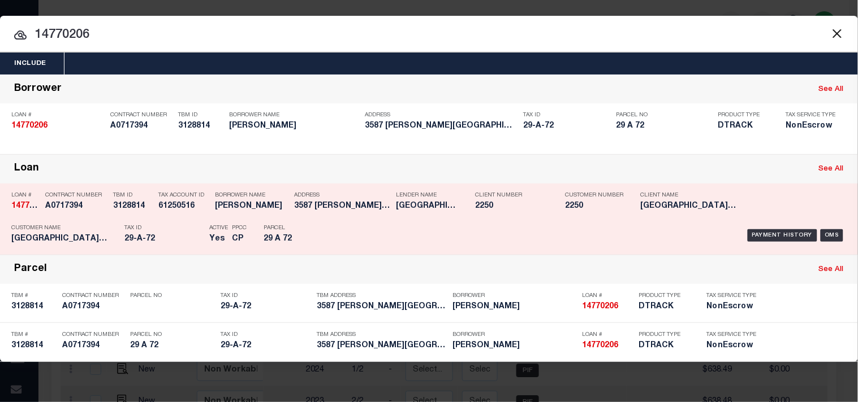
click at [314, 229] on p "Parcel" at bounding box center [288, 228] width 51 height 7
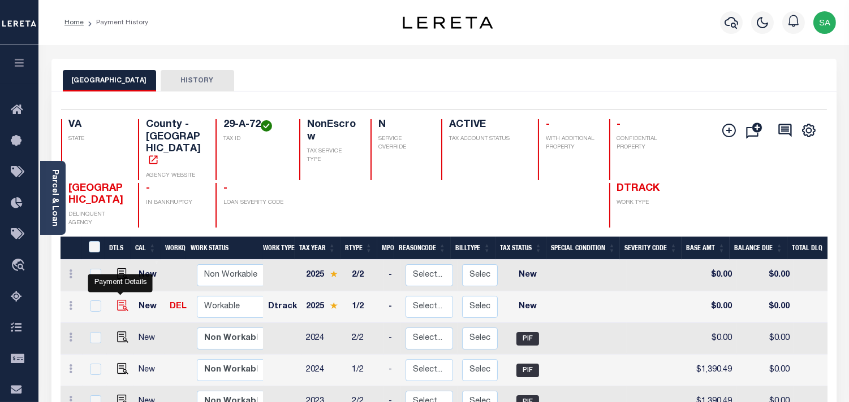
click at [119, 300] on img "" at bounding box center [122, 305] width 11 height 11
checkbox input "true"
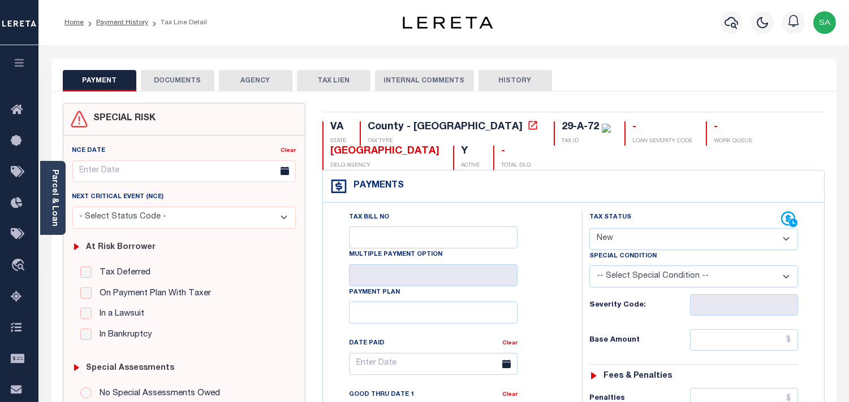
drag, startPoint x: 628, startPoint y: 234, endPoint x: 627, endPoint y: 247, distance: 13.0
click at [628, 234] on select "- Select Status Code - Open Due/Unpaid Paid Incomplete No Tax Due Internal Refu…" at bounding box center [693, 239] width 209 height 22
select select "PYD"
click at [589, 229] on select "- Select Status Code - Open Due/Unpaid Paid Incomplete No Tax Due Internal Refu…" at bounding box center [693, 239] width 209 height 22
type input "[DATE]"
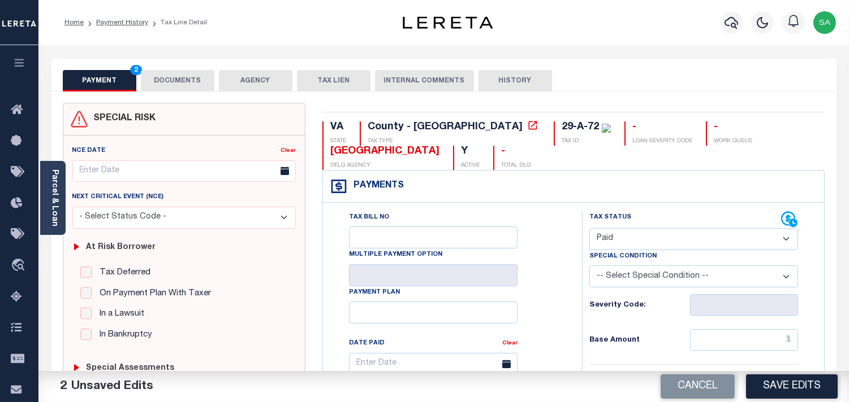
click at [185, 88] on button "DOCUMENTS" at bounding box center [177, 80] width 73 height 21
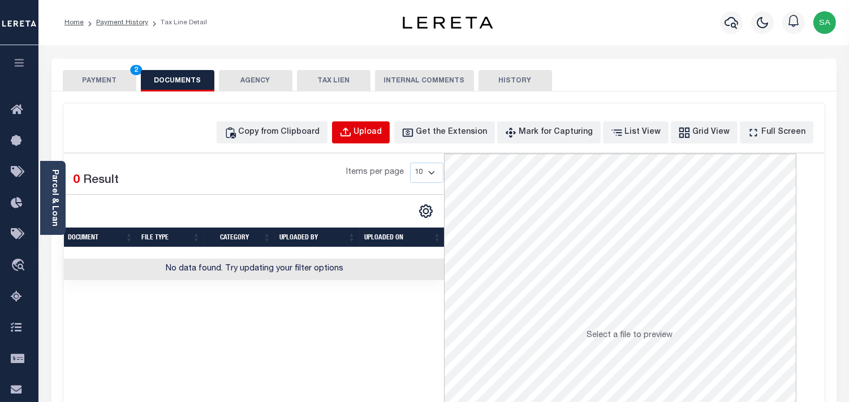
click at [382, 131] on div "Upload" at bounding box center [368, 133] width 28 height 12
select select "POP"
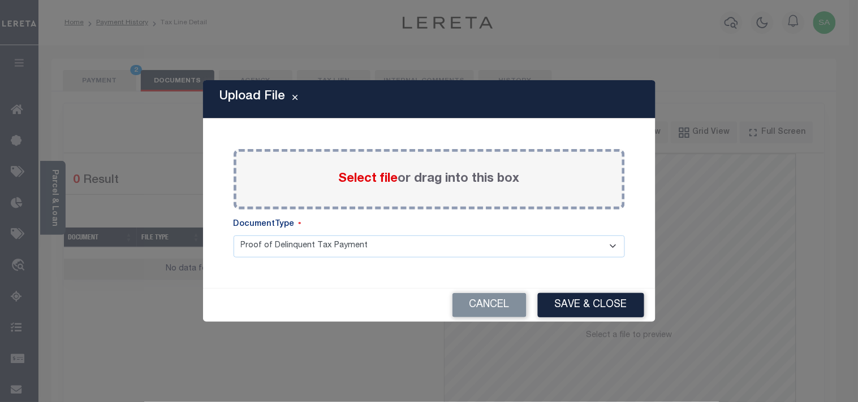
click at [366, 180] on span "Select file" at bounding box center [368, 179] width 59 height 12
click at [0, 0] on input "Select file or drag into this box" at bounding box center [0, 0] width 0 height 0
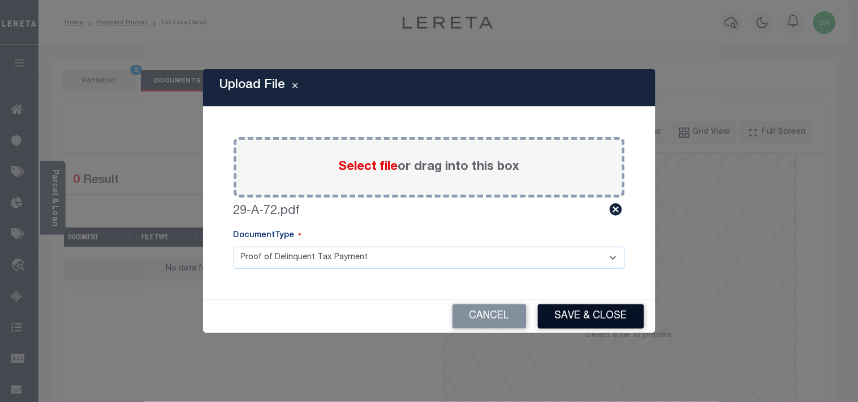
click at [608, 327] on button "Save & Close" at bounding box center [591, 317] width 106 height 24
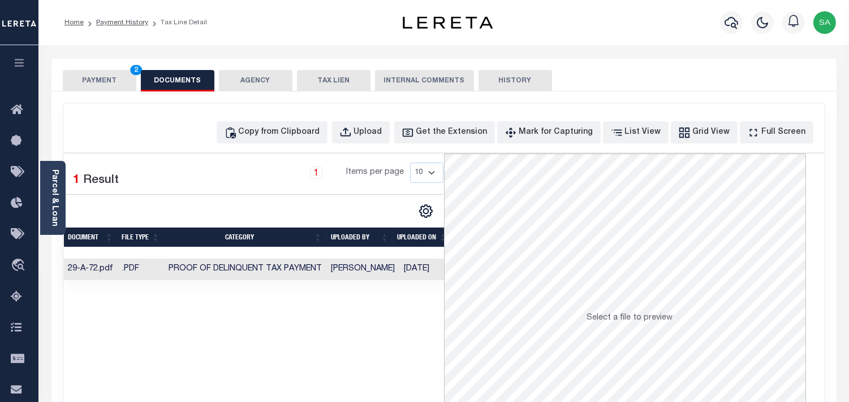
click at [103, 70] on button "PAYMENT 2" at bounding box center [99, 80] width 73 height 21
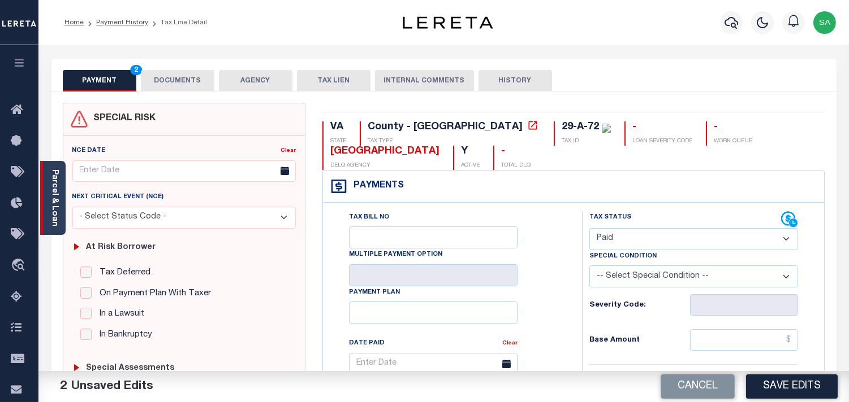
click at [53, 200] on link "Parcel & Loan" at bounding box center [54, 198] width 8 height 57
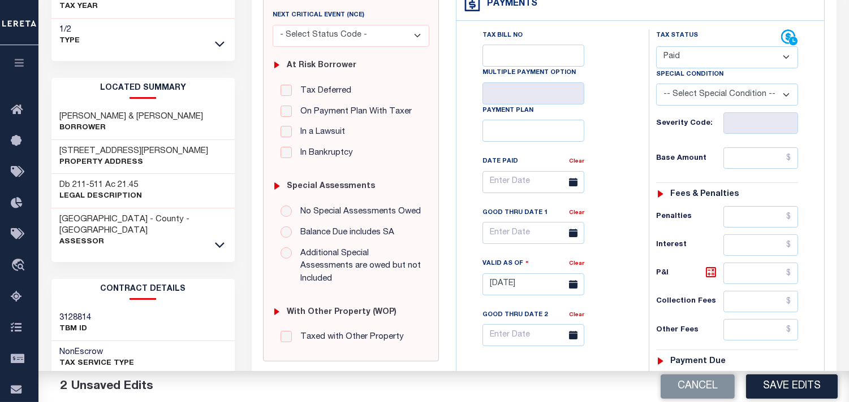
scroll to position [188, 0]
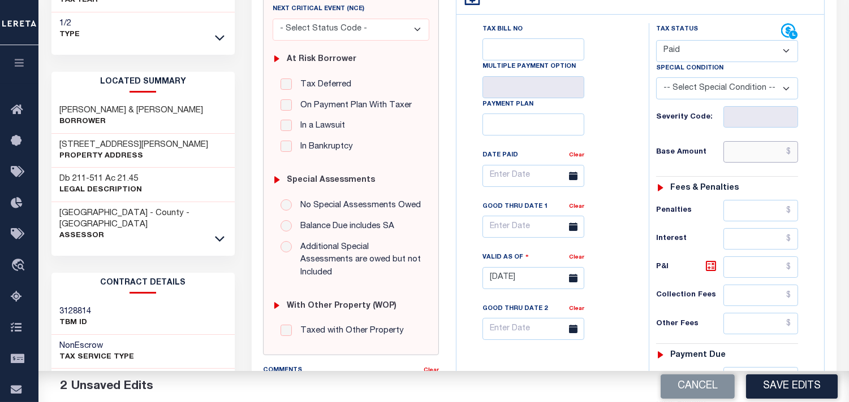
drag, startPoint x: 759, startPoint y: 156, endPoint x: 678, endPoint y: 161, distance: 81.0
click at [759, 156] on input "text" at bounding box center [760, 151] width 75 height 21
paste input "1,534.50"
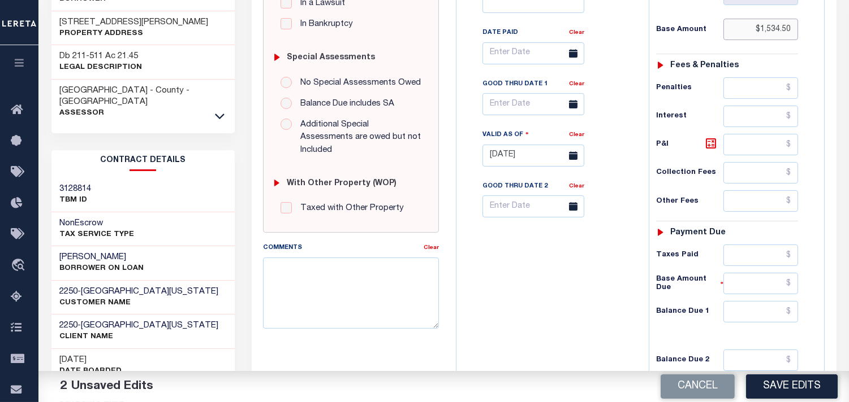
scroll to position [439, 0]
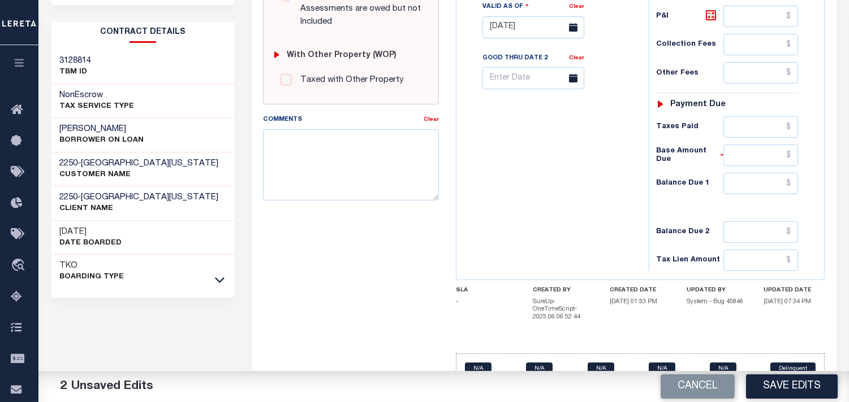
type input "$1,534.50"
drag, startPoint x: 759, startPoint y: 180, endPoint x: 715, endPoint y: 185, distance: 44.5
click at [759, 180] on input "text" at bounding box center [760, 183] width 75 height 21
type input "$0.00"
click at [611, 189] on div "Tax Bill No Multiple Payment Option Payment Plan Clear" at bounding box center [549, 21] width 181 height 499
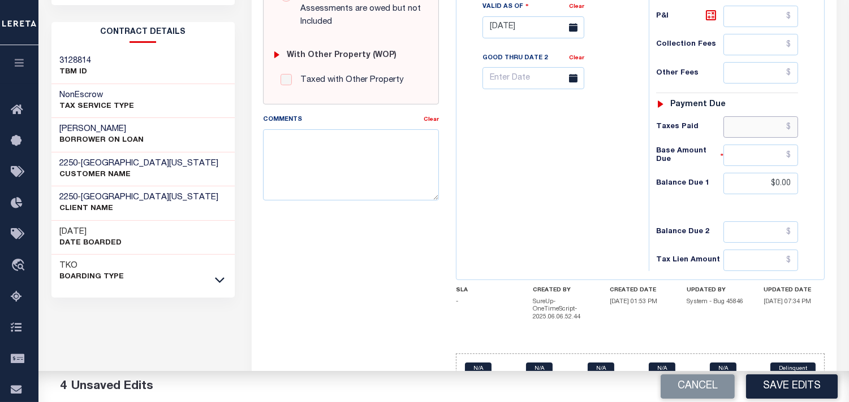
drag, startPoint x: 768, startPoint y: 127, endPoint x: 646, endPoint y: 145, distance: 123.4
click at [768, 127] on input "text" at bounding box center [760, 126] width 75 height 21
paste input "1,534.50"
type input "$1,534.50"
click at [764, 380] on button "Save Edits" at bounding box center [792, 387] width 92 height 24
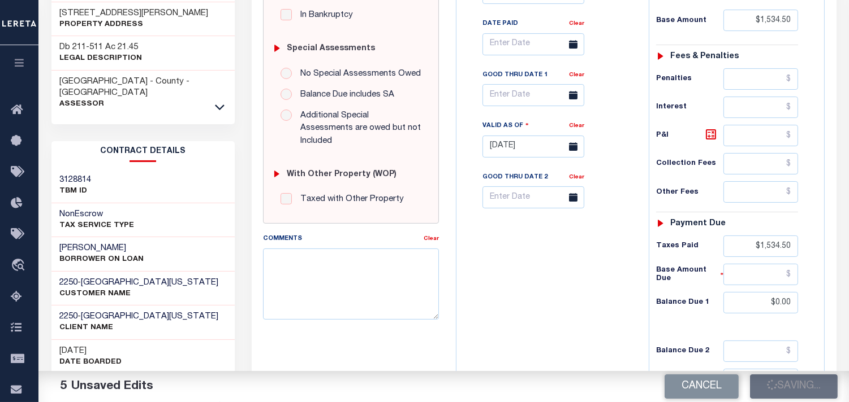
scroll to position [188, 0]
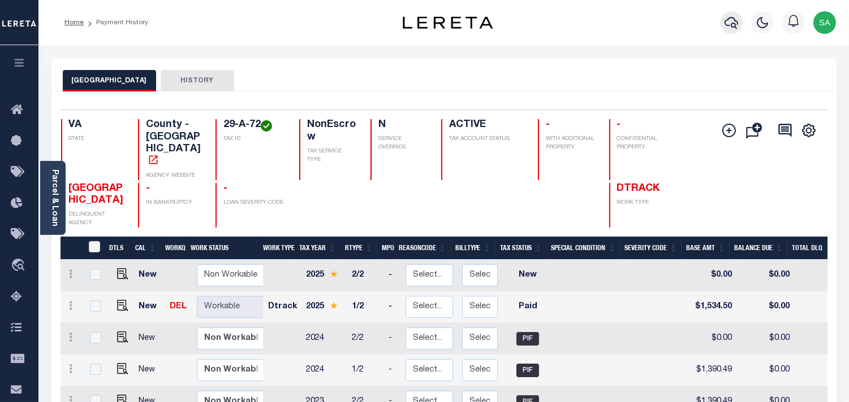
click at [726, 18] on icon "button" at bounding box center [731, 23] width 14 height 14
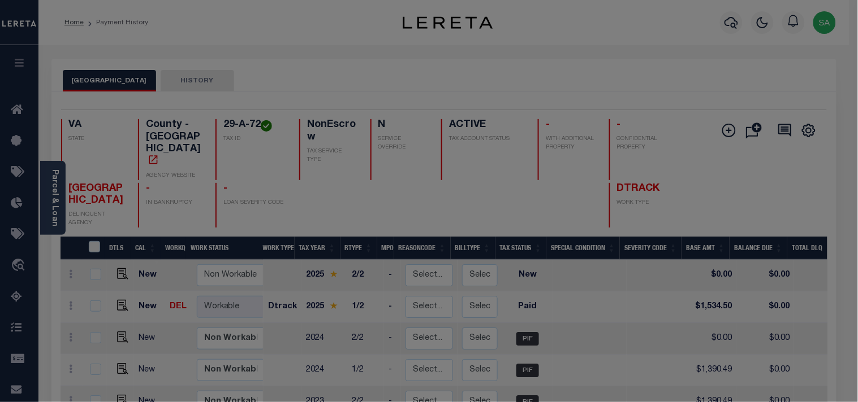
click at [0, 0] on div "Include Loans TBM Customers Borrowers Payments (Lender Non-Disb) Payments (Lend…" at bounding box center [0, 0] width 0 height 0
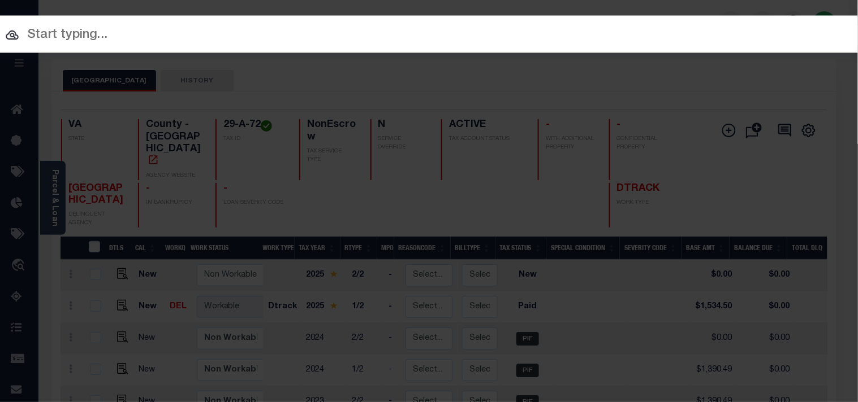
paste input "12084106"
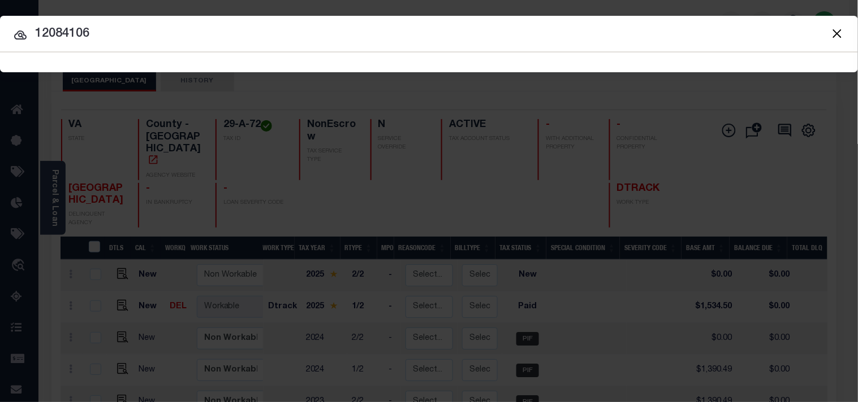
type input "12084106"
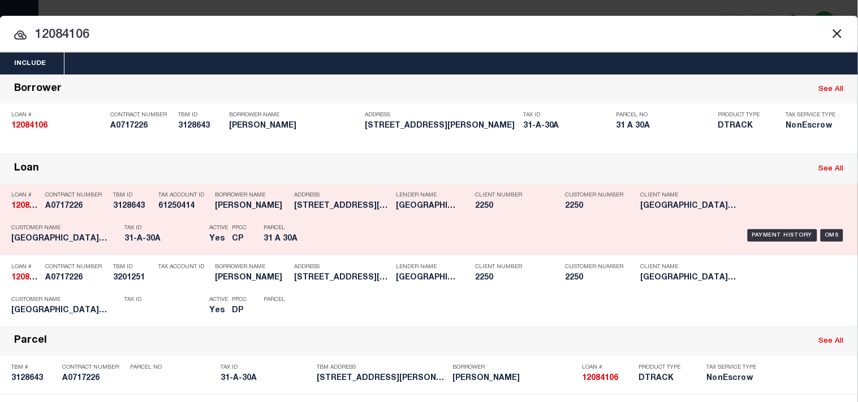
click at [350, 245] on div "Payment History OMS" at bounding box center [588, 235] width 515 height 33
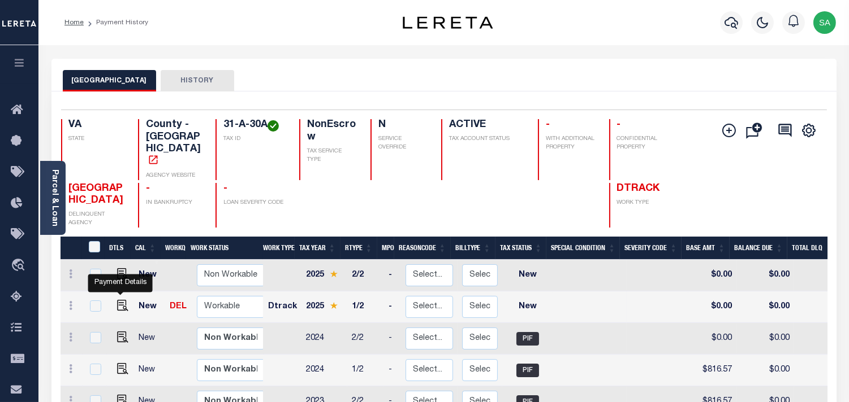
drag, startPoint x: 120, startPoint y: 291, endPoint x: 273, endPoint y: 288, distance: 152.6
click at [120, 300] on img "" at bounding box center [122, 305] width 11 height 11
checkbox input "true"
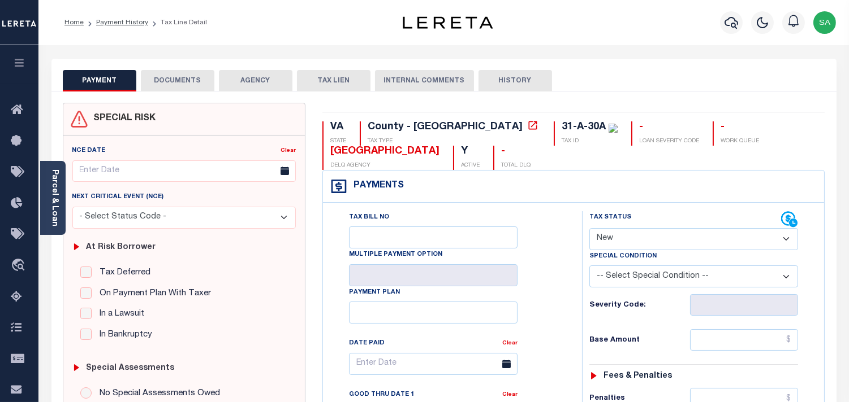
drag, startPoint x: 637, startPoint y: 234, endPoint x: 637, endPoint y: 249, distance: 15.3
click at [637, 234] on select "- Select Status Code - Open Due/Unpaid Paid Incomplete No Tax Due Internal Refu…" at bounding box center [693, 239] width 209 height 22
select select "DUE"
click at [589, 229] on select "- Select Status Code - Open Due/Unpaid Paid Incomplete No Tax Due Internal Refu…" at bounding box center [693, 239] width 209 height 22
type input "[DATE]"
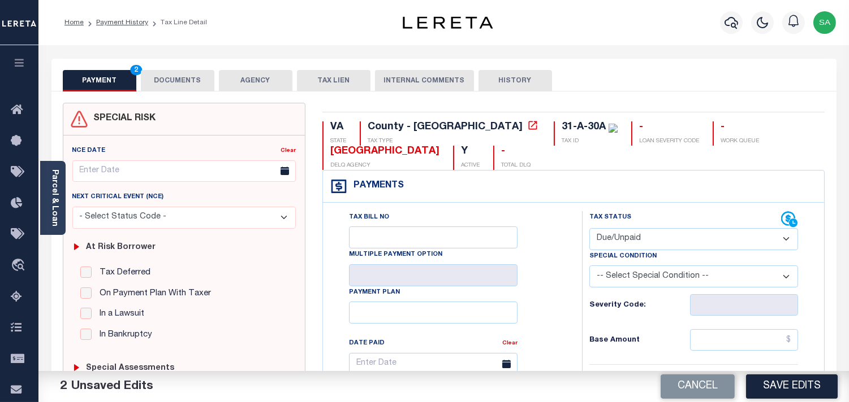
drag, startPoint x: 605, startPoint y: 239, endPoint x: 605, endPoint y: 248, distance: 9.0
click at [605, 239] on select "- Select Status Code - Open Due/Unpaid Paid Incomplete No Tax Due Internal Refu…" at bounding box center [693, 239] width 209 height 22
select select "PYD"
click at [589, 229] on select "- Select Status Code - Open Due/Unpaid Paid Incomplete No Tax Due Internal Refu…" at bounding box center [693, 239] width 209 height 22
click at [172, 83] on button "DOCUMENTS" at bounding box center [177, 80] width 73 height 21
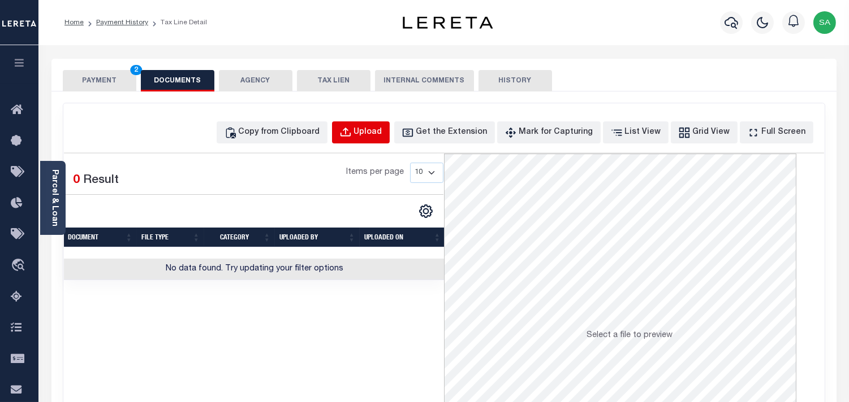
click at [378, 136] on div "Upload" at bounding box center [368, 133] width 28 height 12
select select "POP"
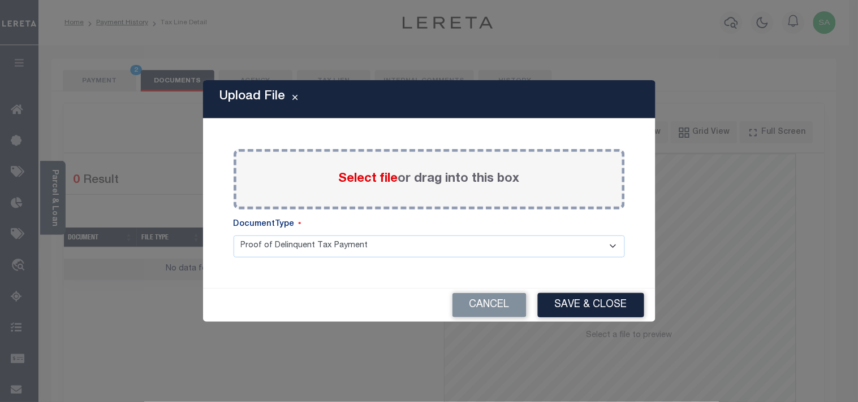
click at [364, 184] on span "Select file" at bounding box center [368, 179] width 59 height 12
click at [0, 0] on input "Select file or drag into this box" at bounding box center [0, 0] width 0 height 0
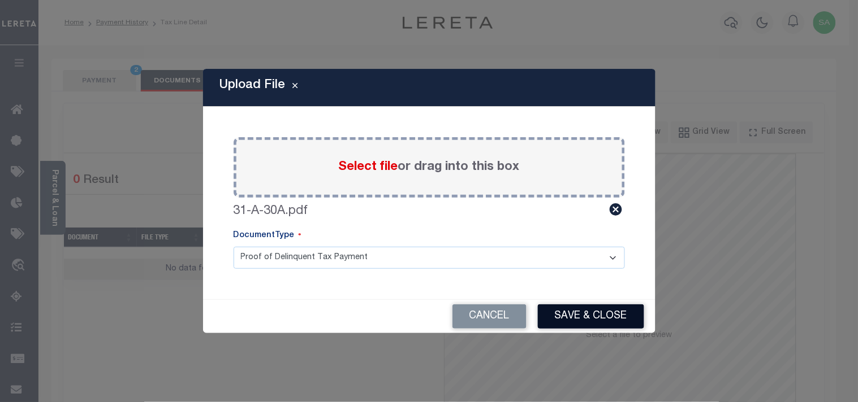
click at [581, 319] on button "Save & Close" at bounding box center [591, 317] width 106 height 24
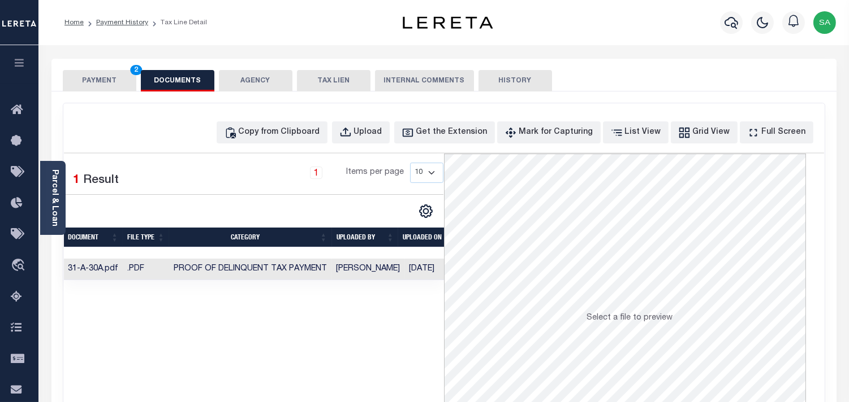
click at [110, 87] on button "PAYMENT 2" at bounding box center [99, 80] width 73 height 21
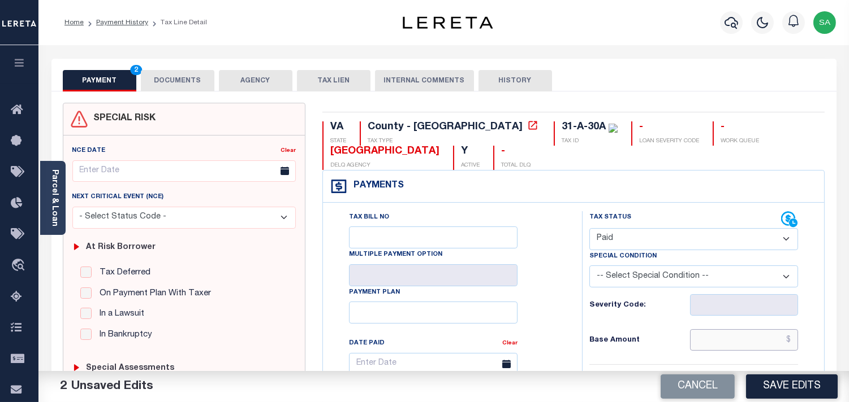
drag, startPoint x: 734, startPoint y: 346, endPoint x: 708, endPoint y: 344, distance: 26.1
click at [734, 346] on input "text" at bounding box center [744, 340] width 108 height 21
paste input "877.13"
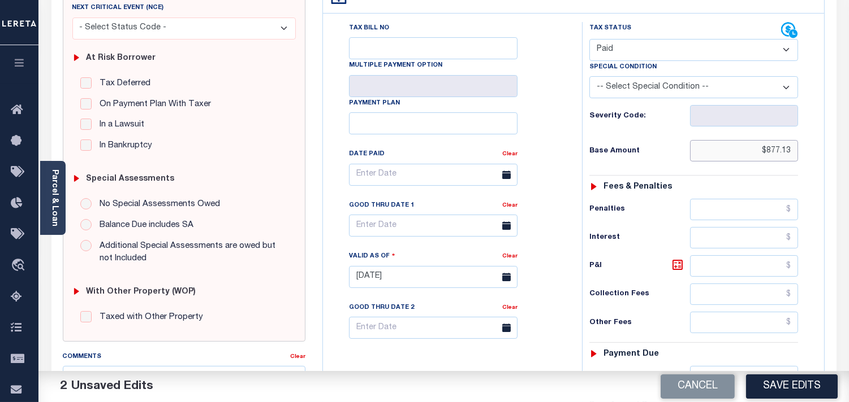
scroll to position [376, 0]
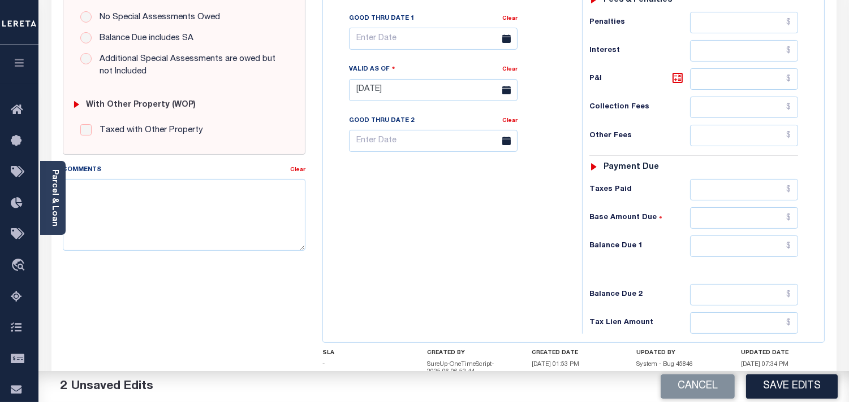
type input "$877.13"
drag, startPoint x: 750, startPoint y: 257, endPoint x: 698, endPoint y: 257, distance: 52.0
click at [750, 257] on input "text" at bounding box center [744, 246] width 108 height 21
type input "$0.00"
click at [542, 241] on div "Tax Bill No Multiple Payment Option Payment Plan Clear" at bounding box center [450, 84] width 248 height 499
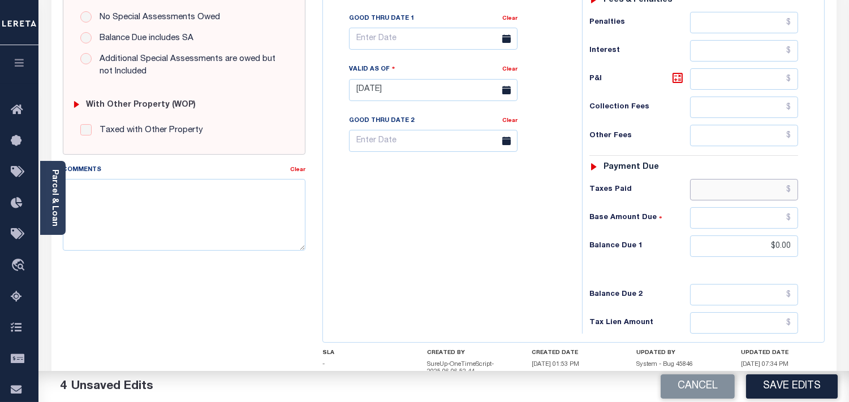
click at [752, 189] on input "text" at bounding box center [744, 189] width 108 height 21
paste input "877.13"
type input "$877.13"
click at [503, 211] on div "Tax Bill No Multiple Payment Option Payment Plan Clear" at bounding box center [450, 84] width 248 height 499
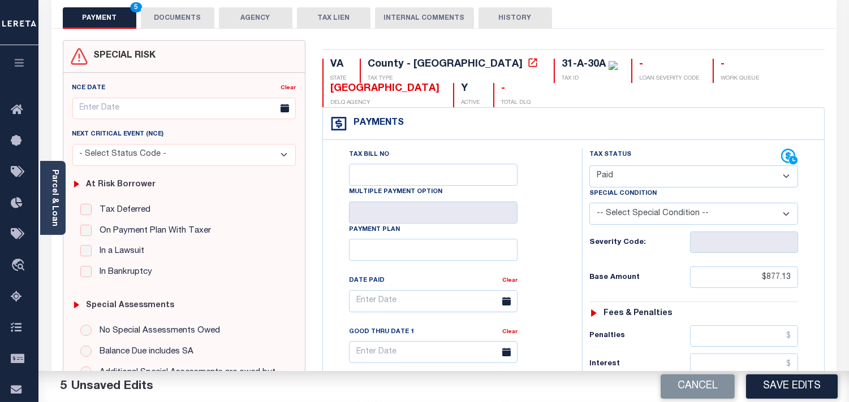
scroll to position [0, 0]
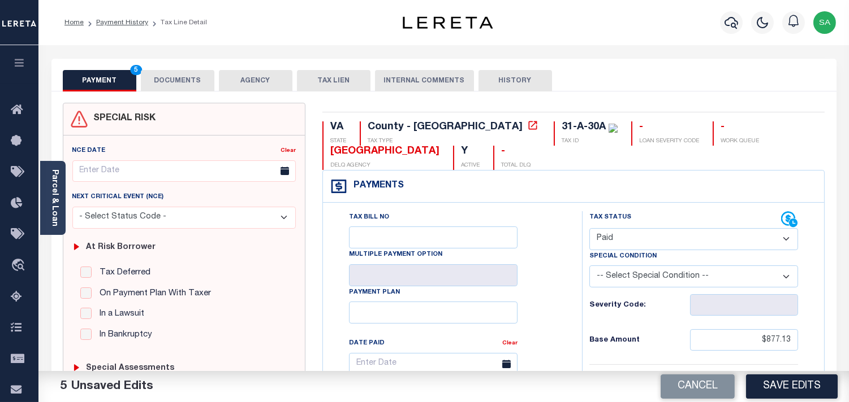
drag, startPoint x: 170, startPoint y: 81, endPoint x: 115, endPoint y: 115, distance: 64.2
click at [170, 83] on button "DOCUMENTS" at bounding box center [177, 80] width 73 height 21
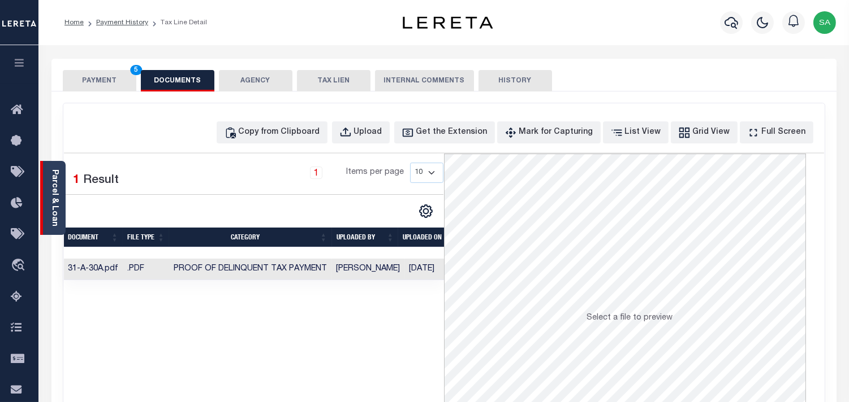
click at [51, 206] on link "Parcel & Loan" at bounding box center [54, 198] width 8 height 57
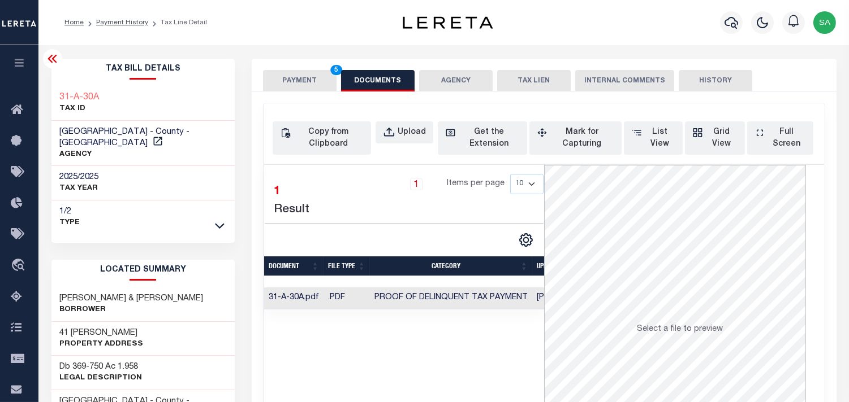
click at [306, 82] on button "PAYMENT 5" at bounding box center [299, 80] width 73 height 21
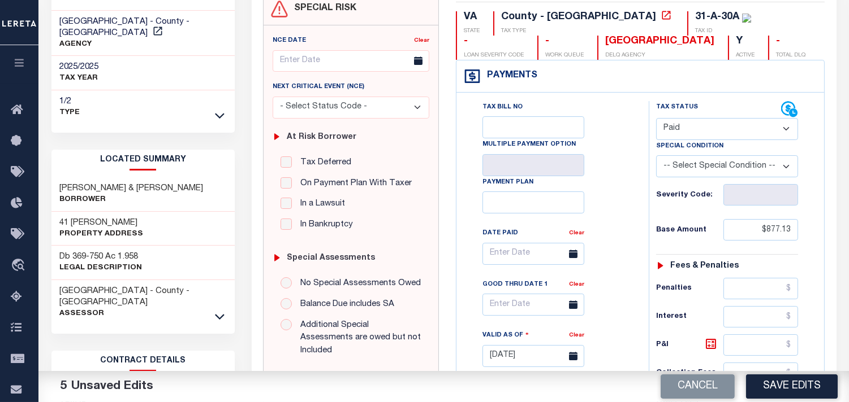
scroll to position [251, 0]
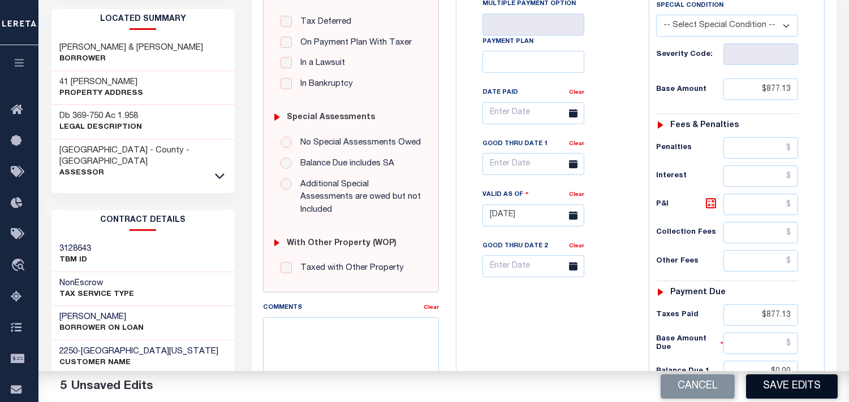
click at [786, 387] on button "Save Edits" at bounding box center [792, 387] width 92 height 24
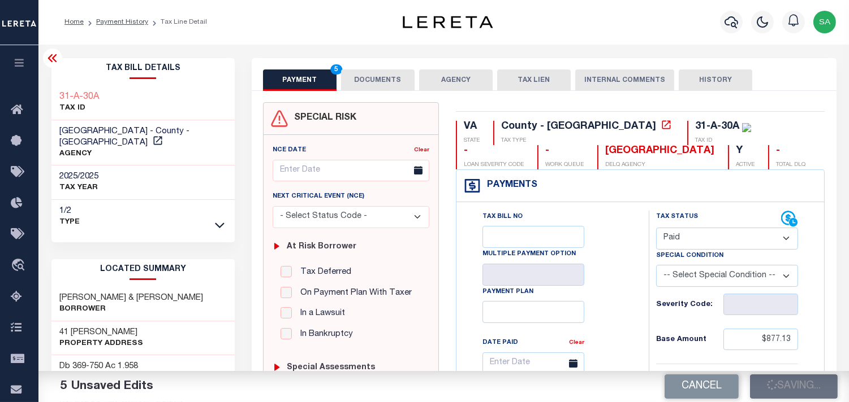
scroll to position [0, 0]
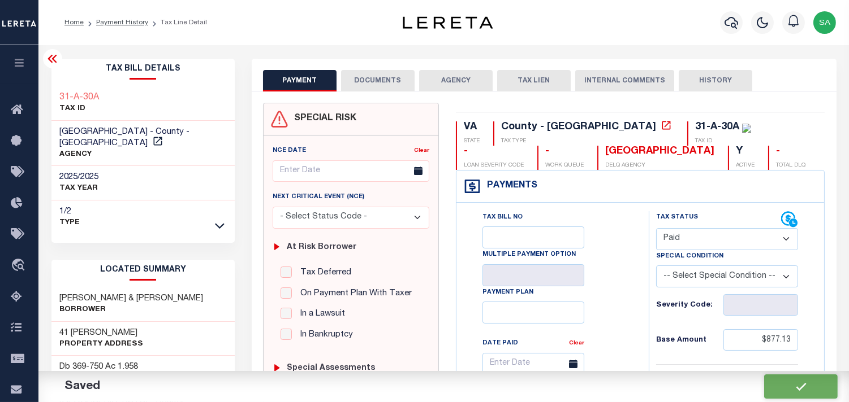
checkbox input "false"
type input "$877.13"
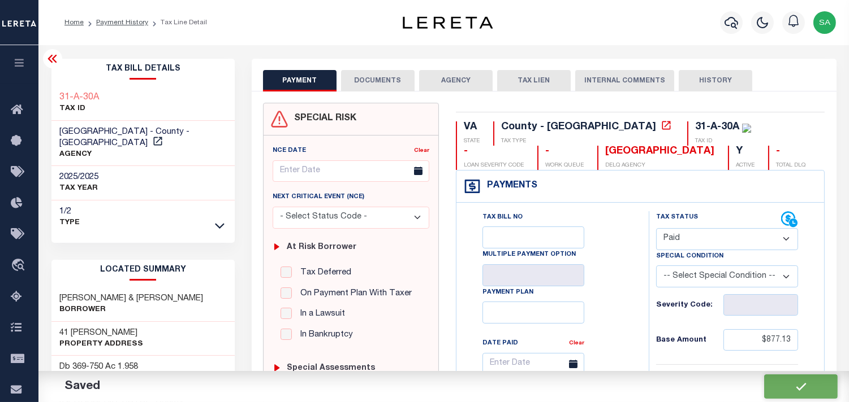
type input "$877.13"
type input "$0"
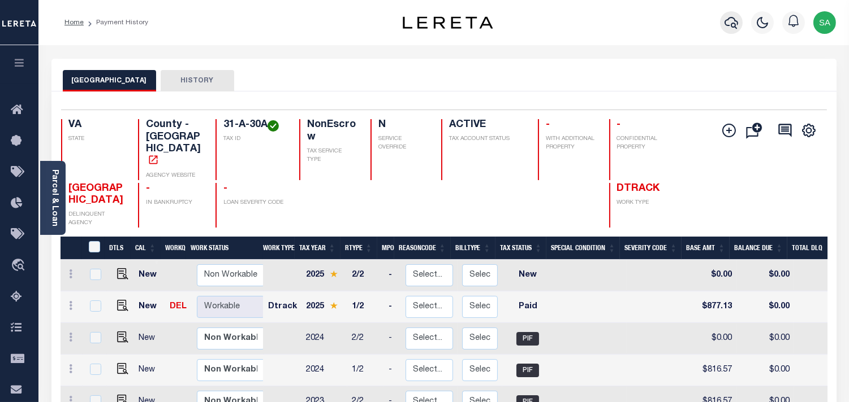
click at [733, 28] on icon "button" at bounding box center [731, 23] width 14 height 14
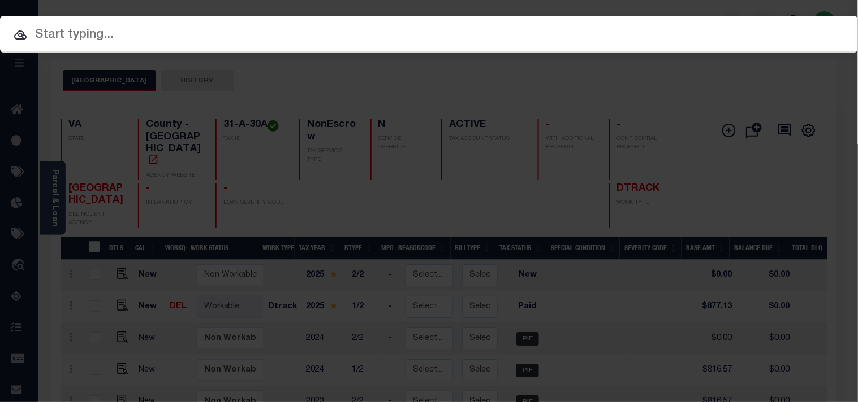
click at [510, 30] on input "text" at bounding box center [429, 35] width 858 height 20
paste input "22010506"
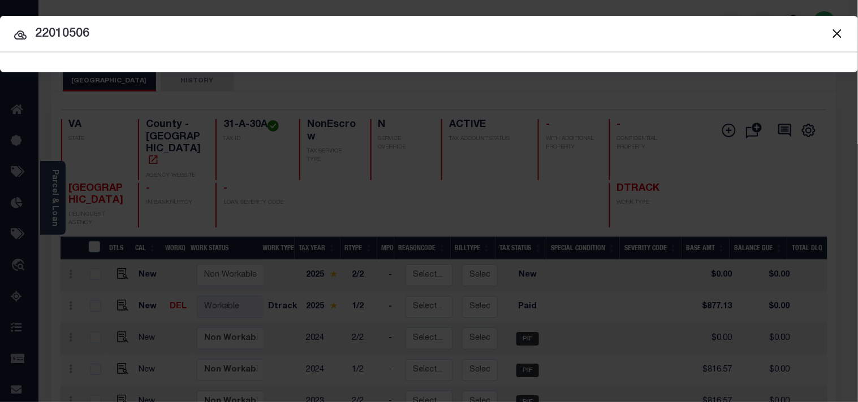
type input "22010506"
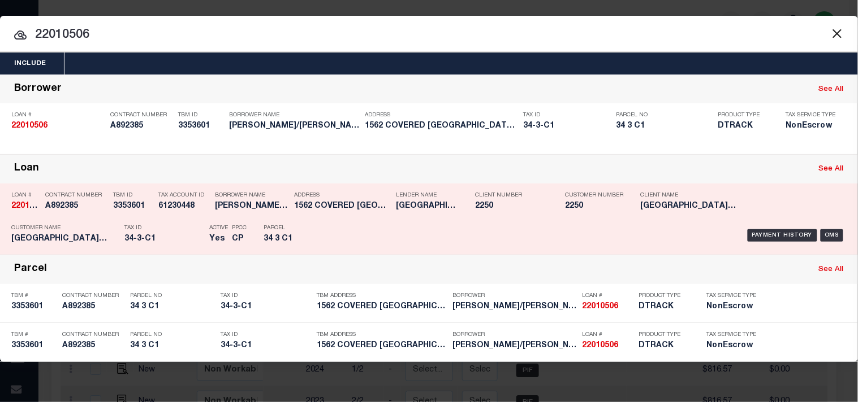
click at [170, 231] on p "Tax ID" at bounding box center [163, 228] width 79 height 7
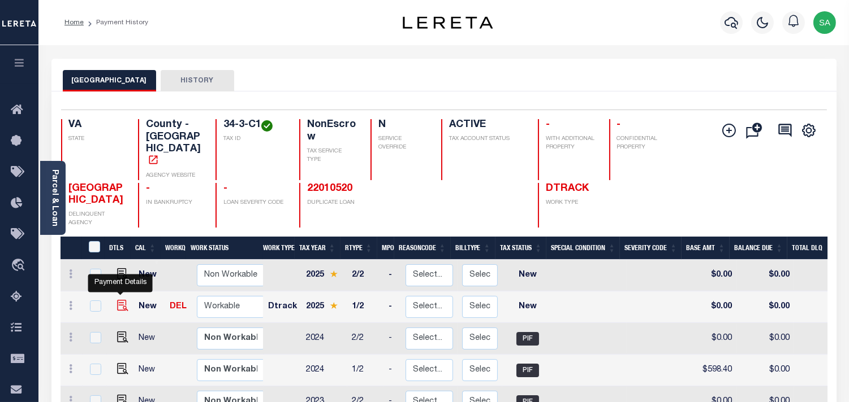
click at [124, 300] on img "" at bounding box center [122, 305] width 11 height 11
checkbox input "true"
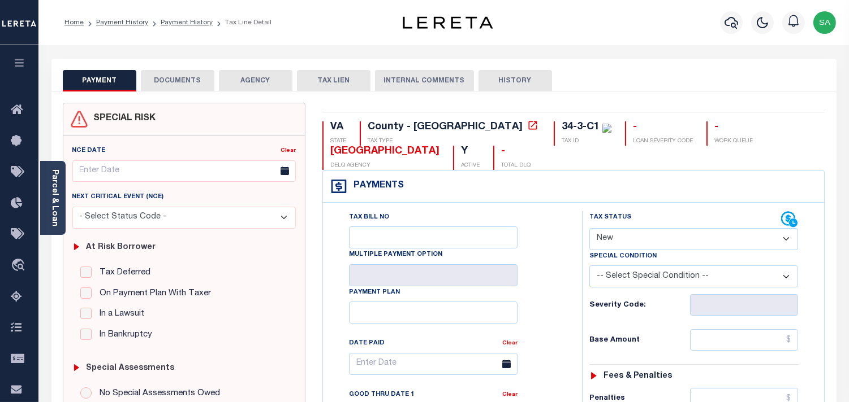
drag, startPoint x: 55, startPoint y: 219, endPoint x: 75, endPoint y: 220, distance: 19.9
click at [55, 219] on link "Parcel & Loan" at bounding box center [54, 198] width 8 height 57
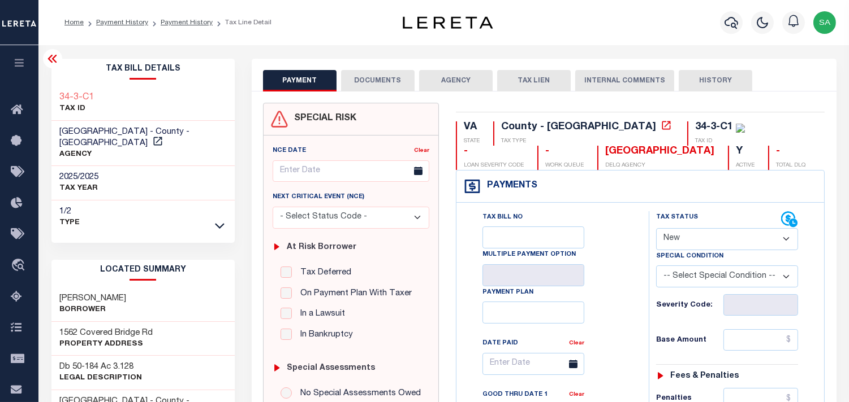
drag, startPoint x: 686, startPoint y: 237, endPoint x: 686, endPoint y: 246, distance: 8.5
click at [686, 237] on select "- Select Status Code - Open Due/Unpaid Paid Incomplete No Tax Due Internal Refu…" at bounding box center [727, 239] width 142 height 22
select select "PYD"
click at [656, 229] on select "- Select Status Code - Open Due/Unpaid Paid Incomplete No Tax Due Internal Refu…" at bounding box center [727, 239] width 142 height 22
type input "[DATE]"
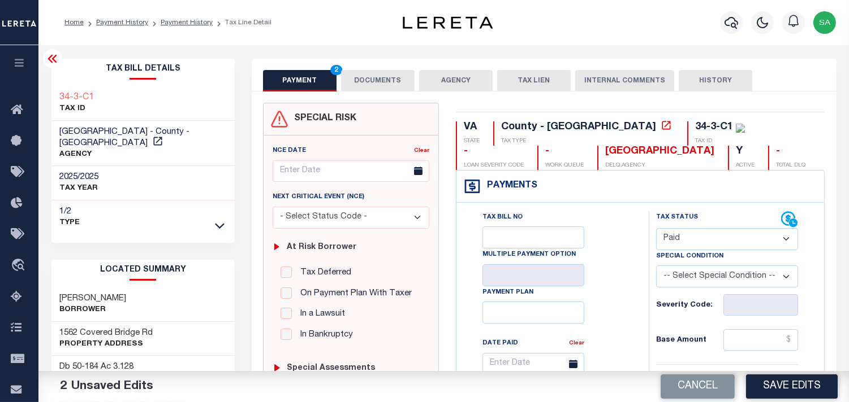
click at [383, 75] on button "DOCUMENTS" at bounding box center [377, 80] width 73 height 21
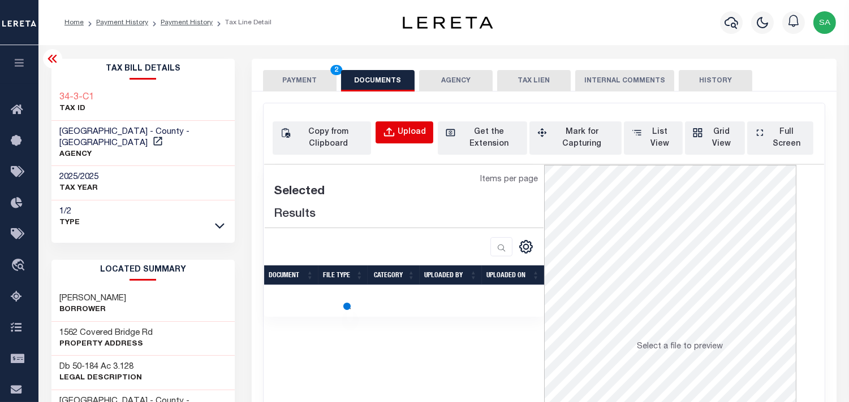
click at [421, 134] on div "Upload" at bounding box center [411, 133] width 28 height 12
select select "POP"
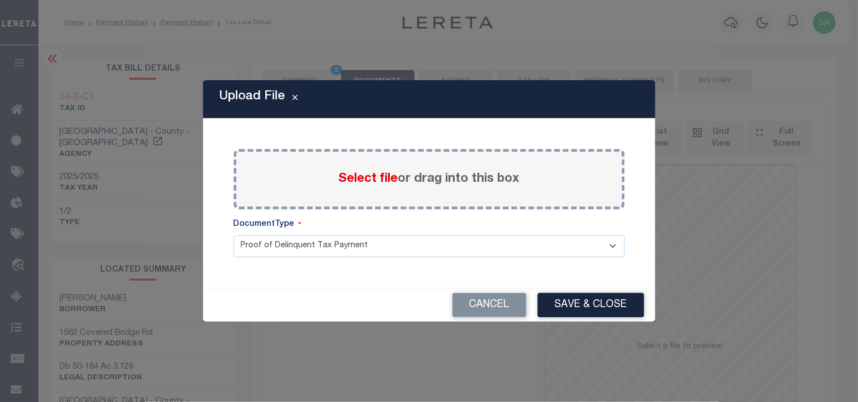
click at [383, 184] on span "Select file" at bounding box center [368, 179] width 59 height 12
click at [0, 0] on input "Select file or drag into this box" at bounding box center [0, 0] width 0 height 0
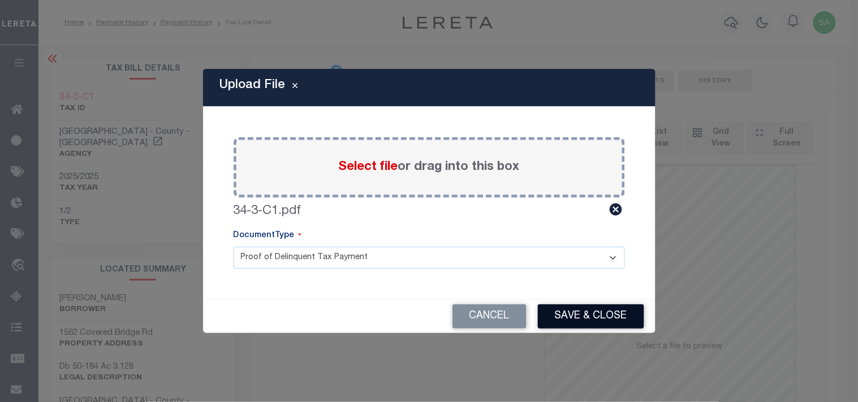
click at [586, 311] on button "Save & Close" at bounding box center [591, 317] width 106 height 24
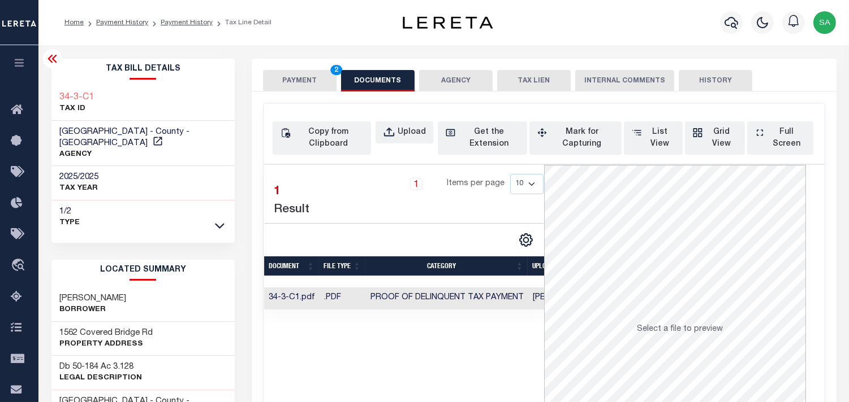
click at [301, 80] on button "PAYMENT 2" at bounding box center [299, 80] width 73 height 21
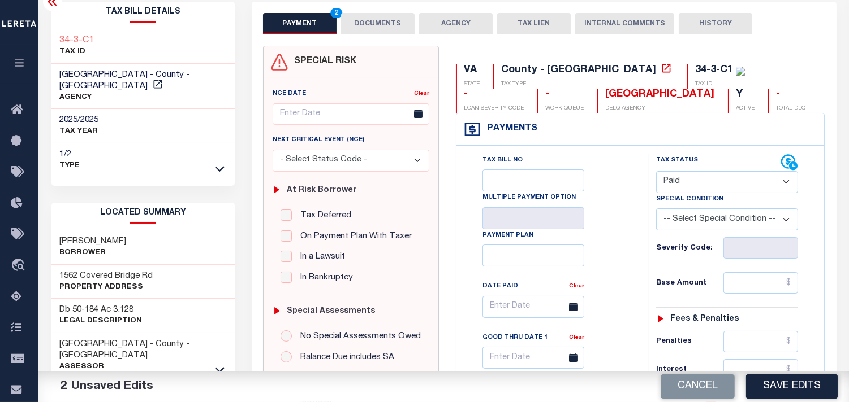
scroll to position [125, 0]
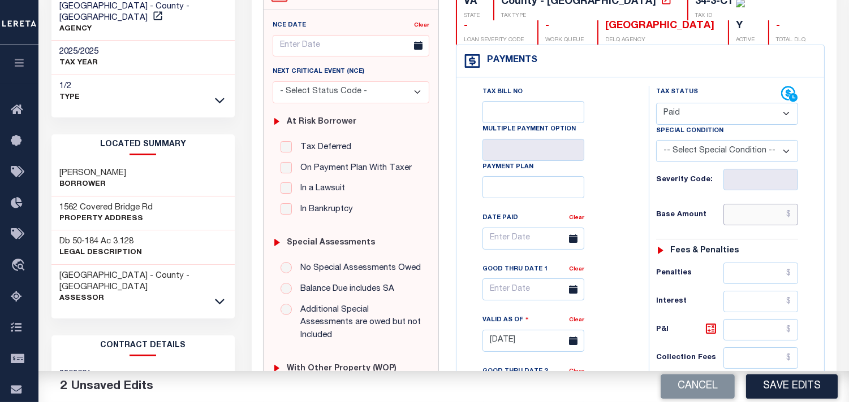
drag, startPoint x: 753, startPoint y: 218, endPoint x: 702, endPoint y: 218, distance: 50.9
click at [753, 218] on input "text" at bounding box center [760, 214] width 75 height 21
paste input "728.25"
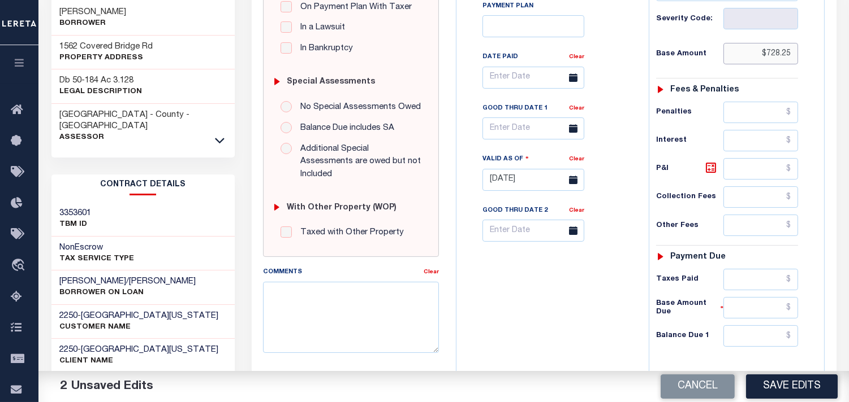
scroll to position [439, 0]
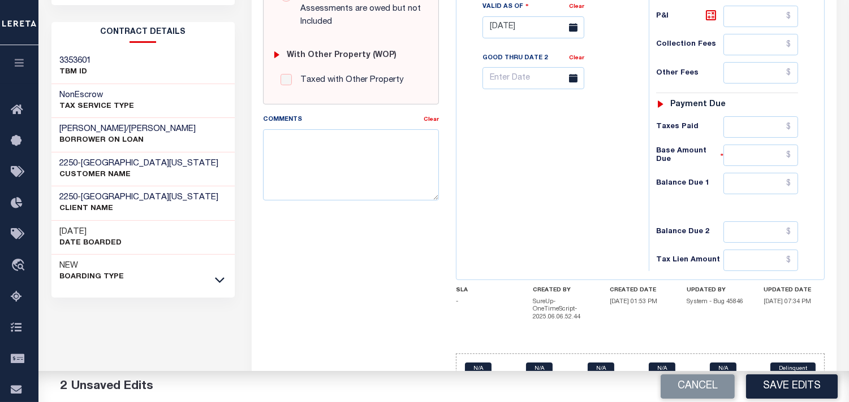
type input "$728.25"
click at [756, 193] on input "text" at bounding box center [760, 183] width 75 height 21
type input "$0.00"
click at [613, 193] on div "Tax Bill No Multiple Payment Option Payment Plan Clear" at bounding box center [549, 21] width 181 height 499
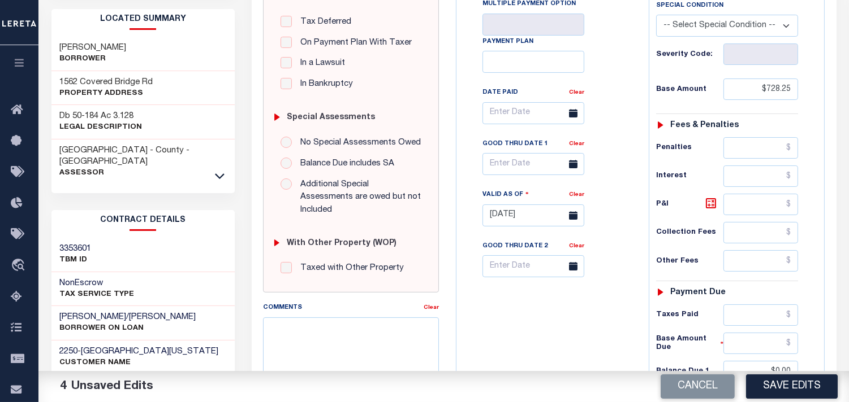
scroll to position [63, 0]
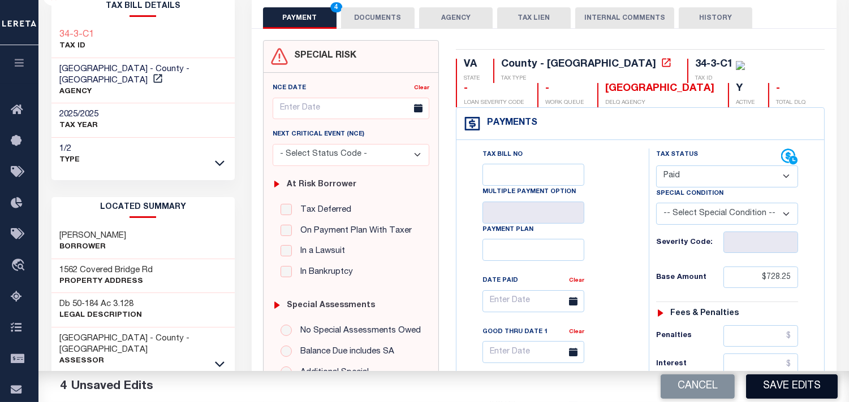
click at [768, 382] on button "Save Edits" at bounding box center [792, 387] width 92 height 24
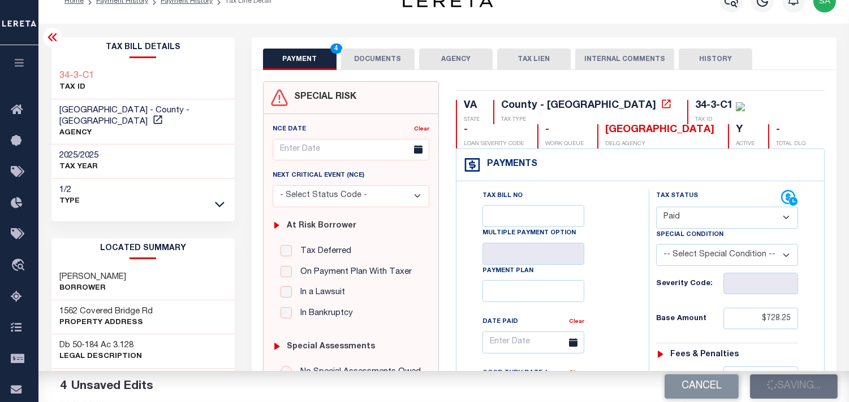
scroll to position [0, 0]
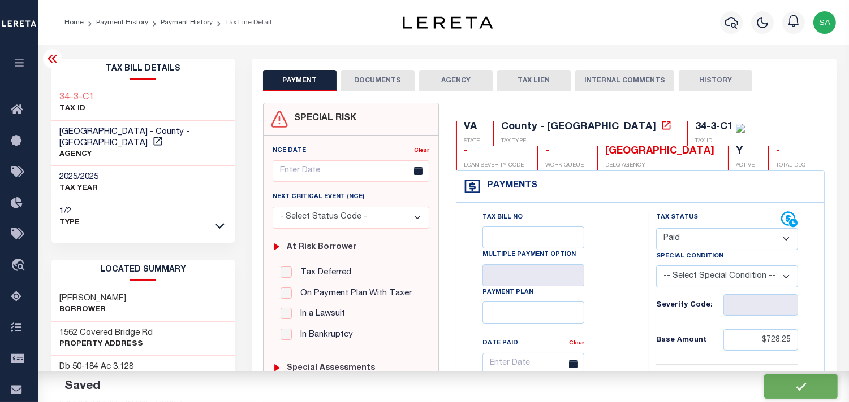
checkbox input "false"
type input "$728.25"
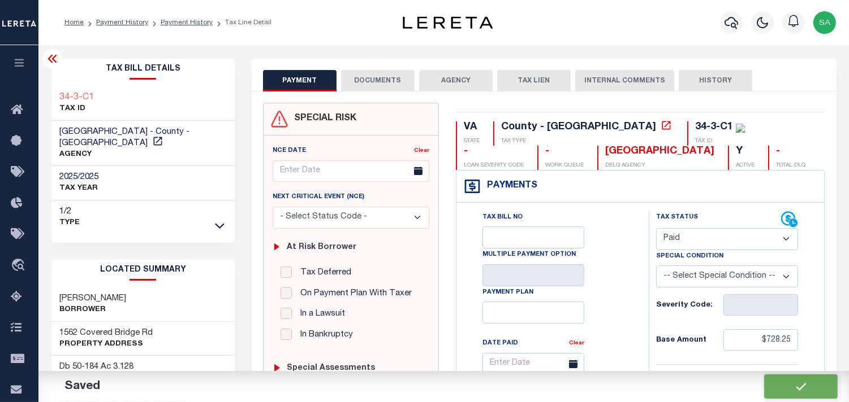
type input "$0"
